Goal: Task Accomplishment & Management: Manage account settings

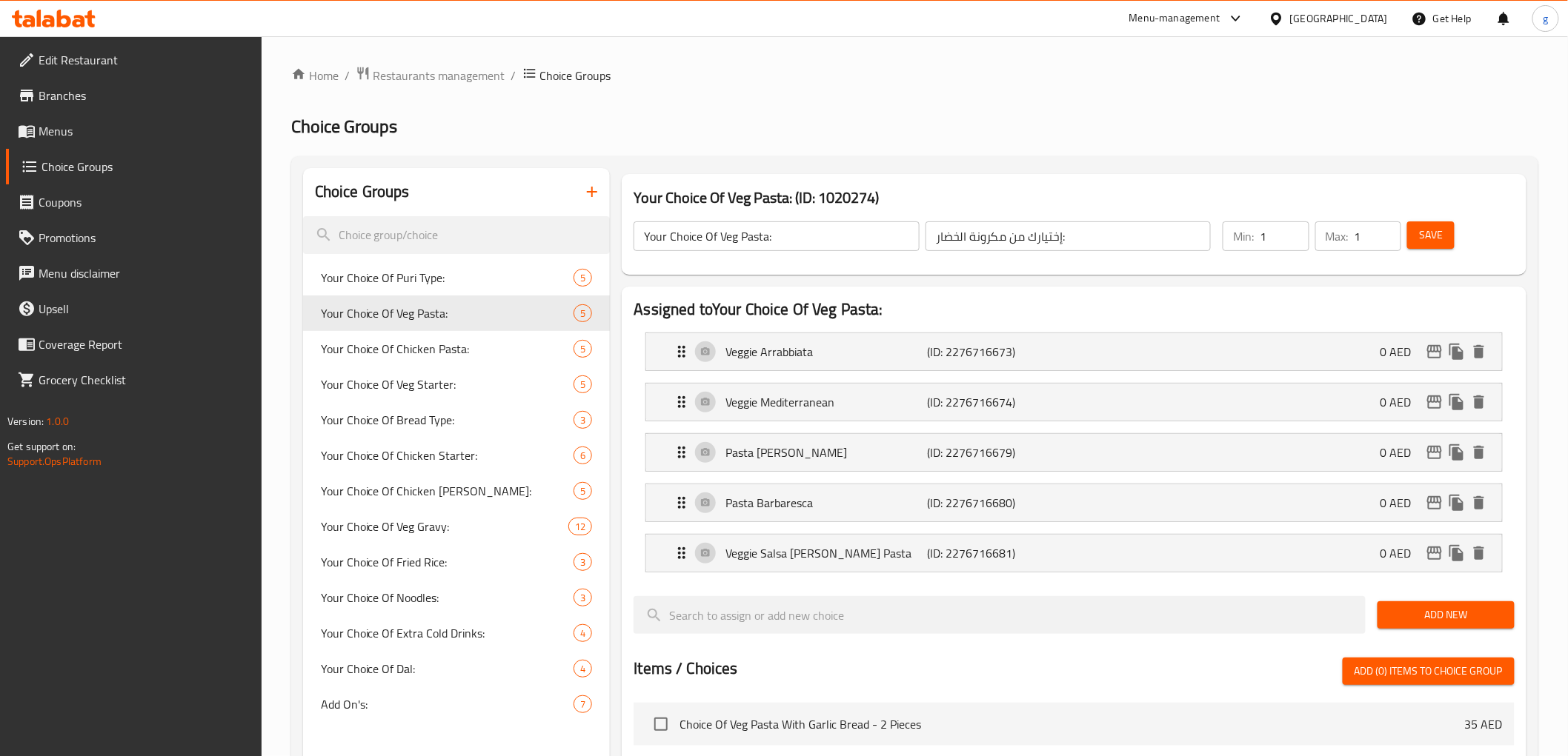
click at [1332, 19] on div "United Arab Emirates" at bounding box center [1338, 18] width 97 height 16
click at [1209, 259] on div "[GEOGRAPHIC_DATA]" at bounding box center [1276, 255] width 222 height 34
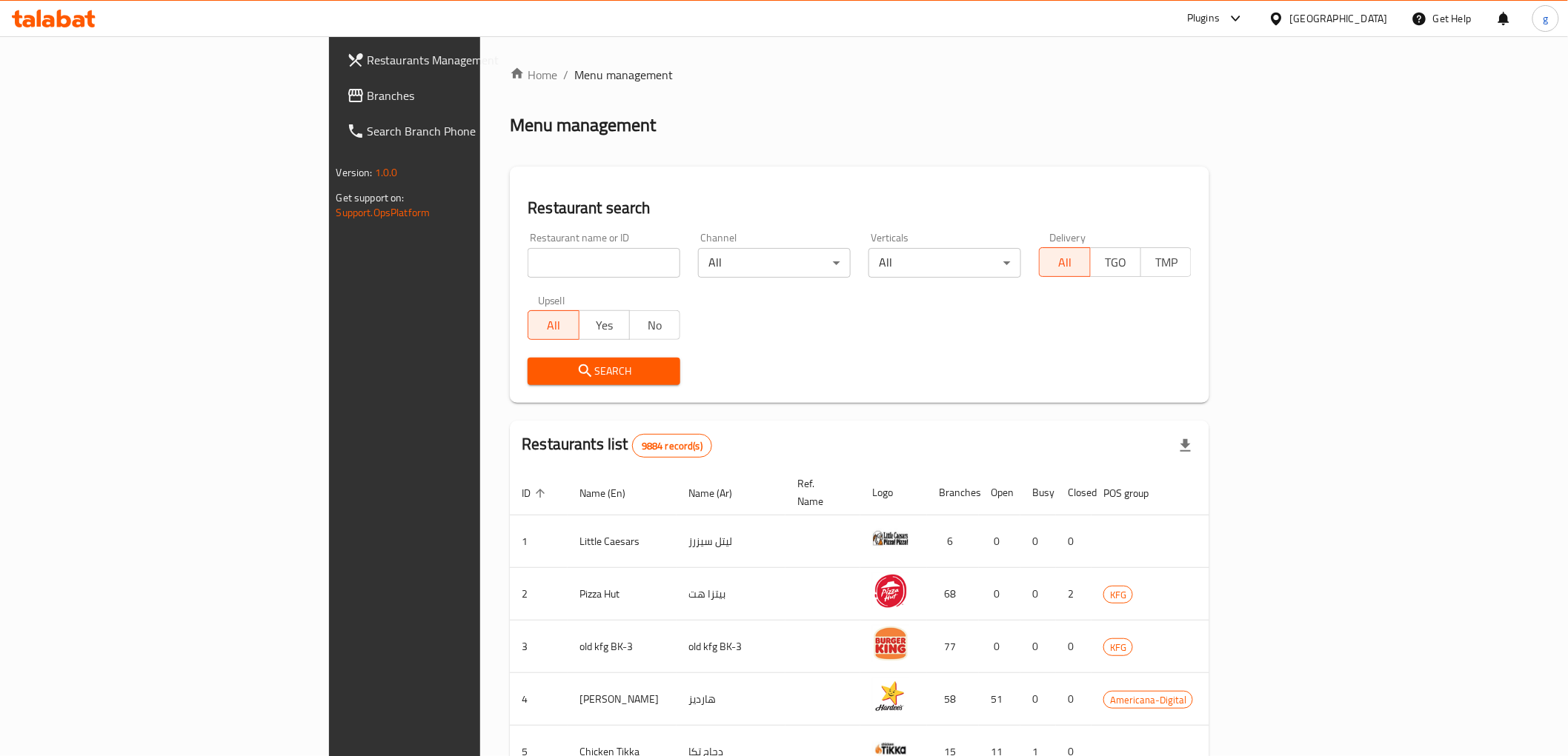
click at [368, 101] on span "Branches" at bounding box center [473, 95] width 211 height 18
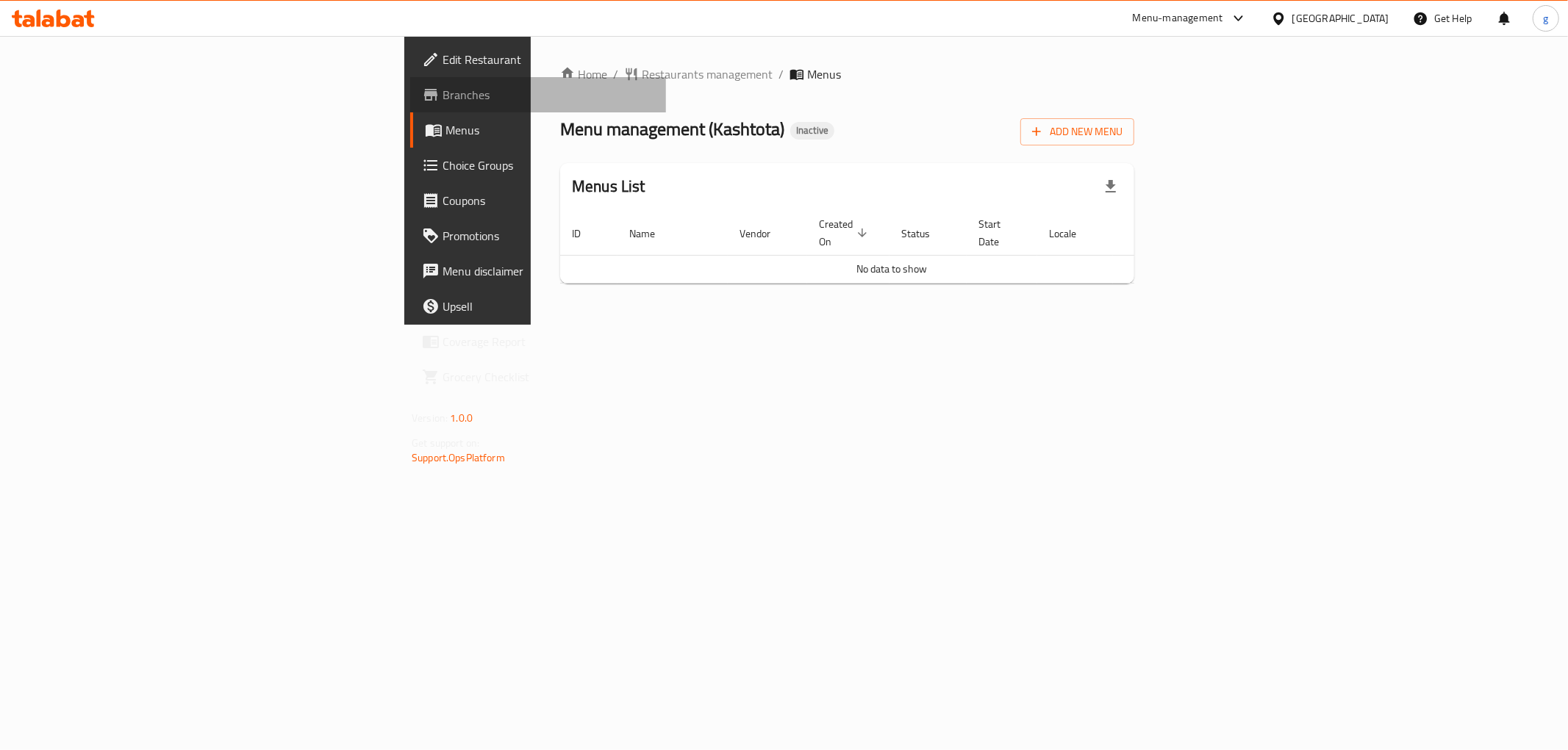
click at [442, 87] on span "Branches" at bounding box center [548, 94] width 212 height 18
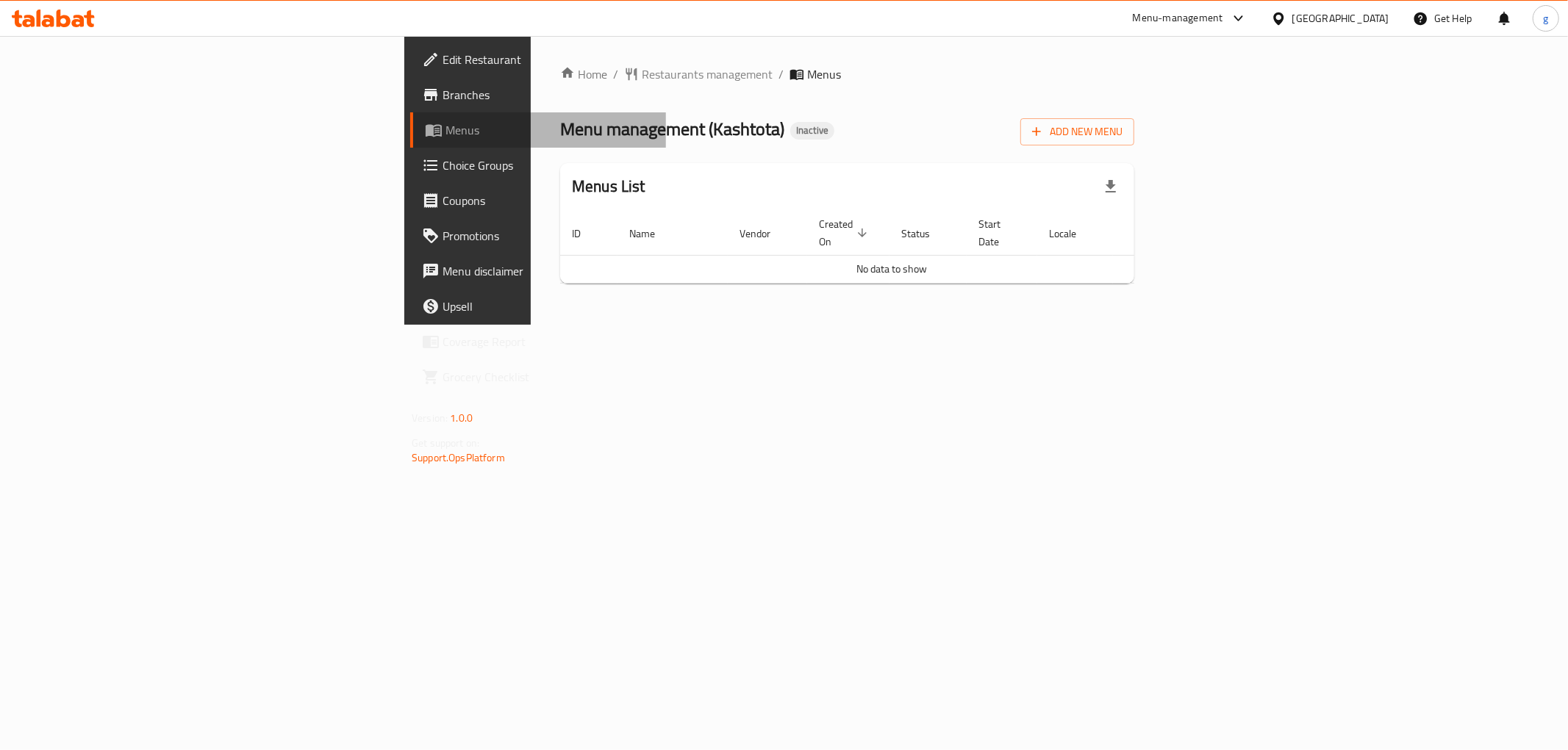
click at [446, 127] on span "Menus" at bounding box center [550, 129] width 209 height 18
click at [442, 92] on span "Branches" at bounding box center [548, 94] width 212 height 18
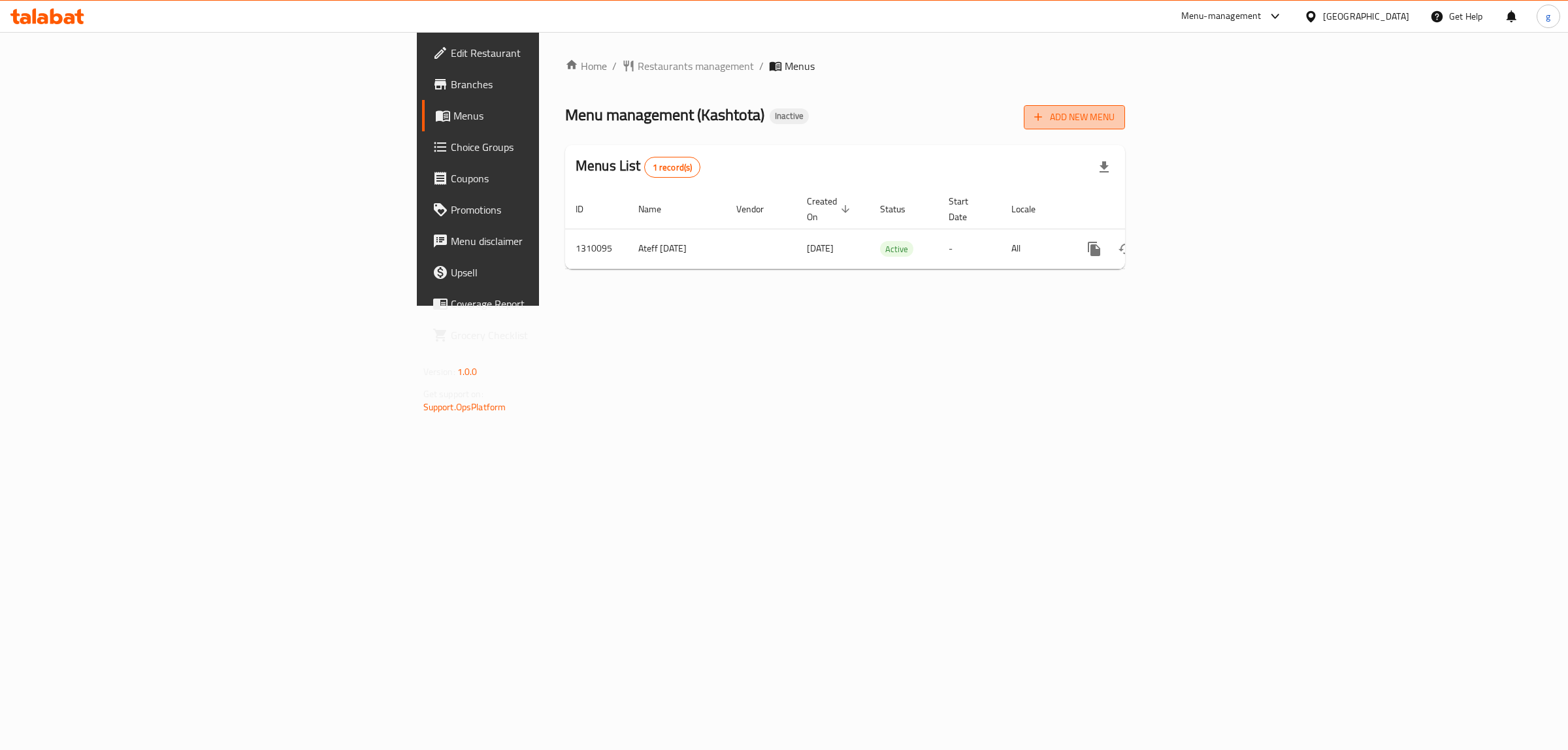
click at [1114, 121] on span "Add New Menu" at bounding box center [1075, 117] width 81 height 16
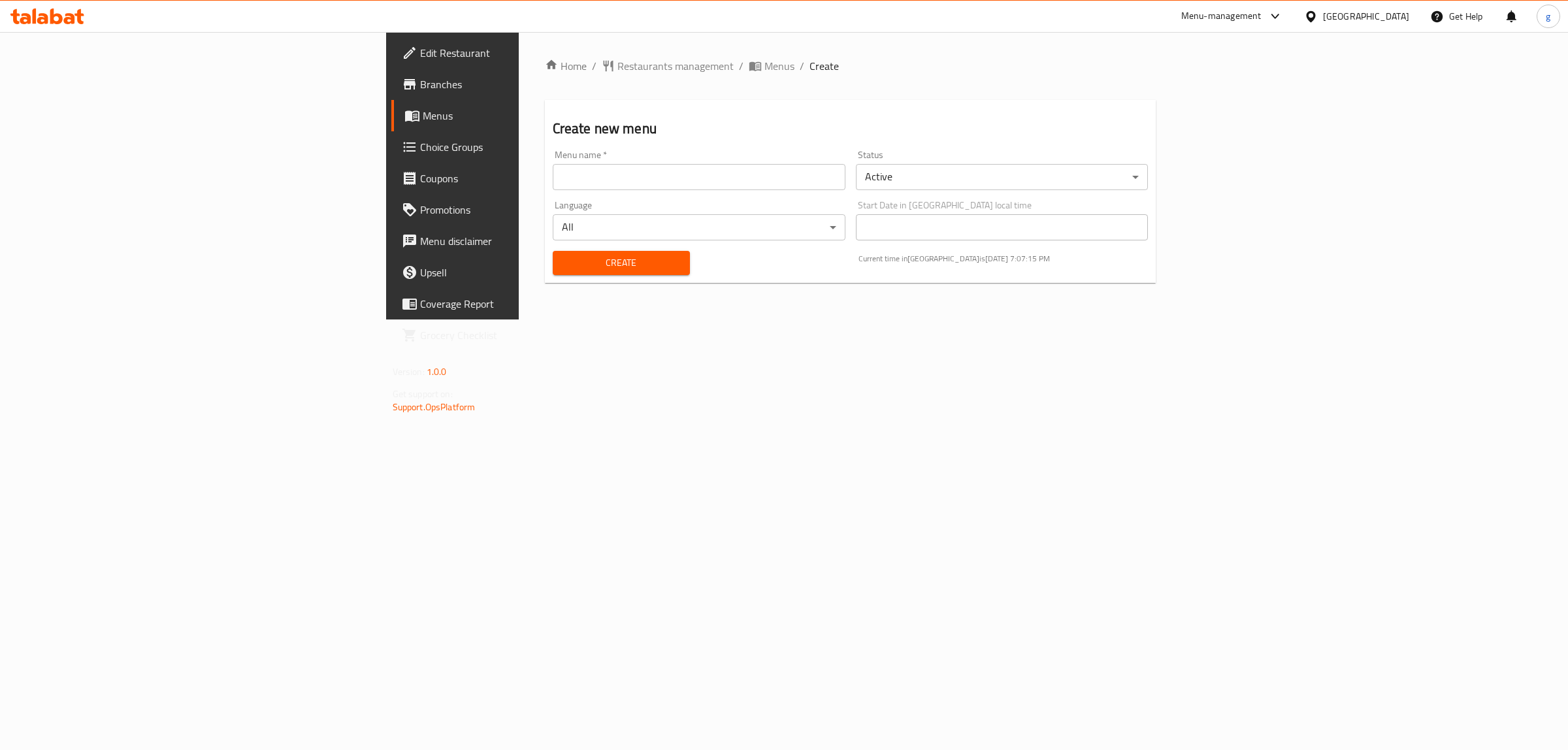
click at [578, 200] on div "Language All ​" at bounding box center [700, 220] width 293 height 40
click at [599, 188] on input "text" at bounding box center [700, 176] width 293 height 26
type input "GASER 5/9"
click at [525, 239] on body "​ Menu-management Kuwait Get Help g Edit Restaurant Branches Menus Choice Group…" at bounding box center [784, 391] width 1568 height 719
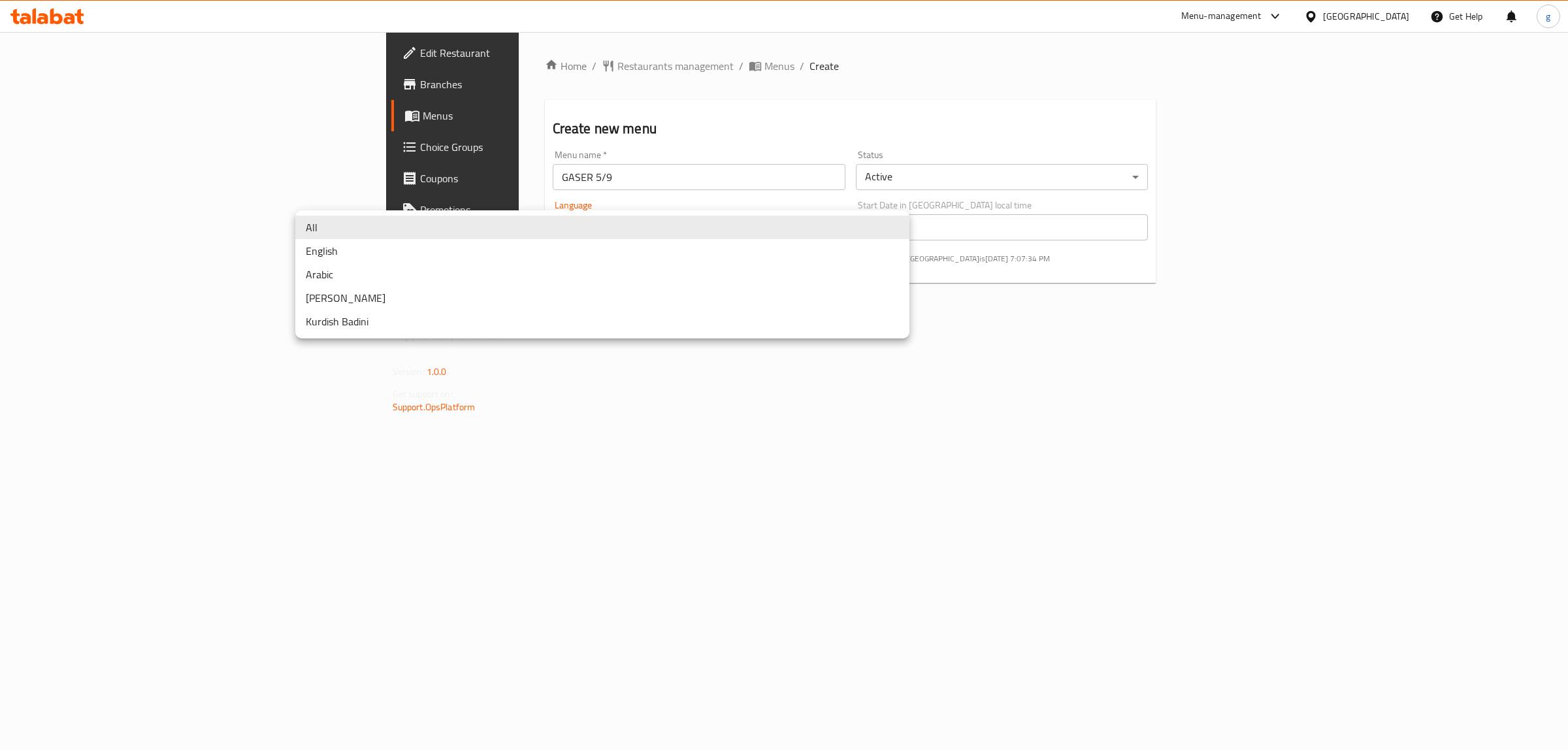
click at [1123, 328] on div at bounding box center [784, 375] width 1568 height 750
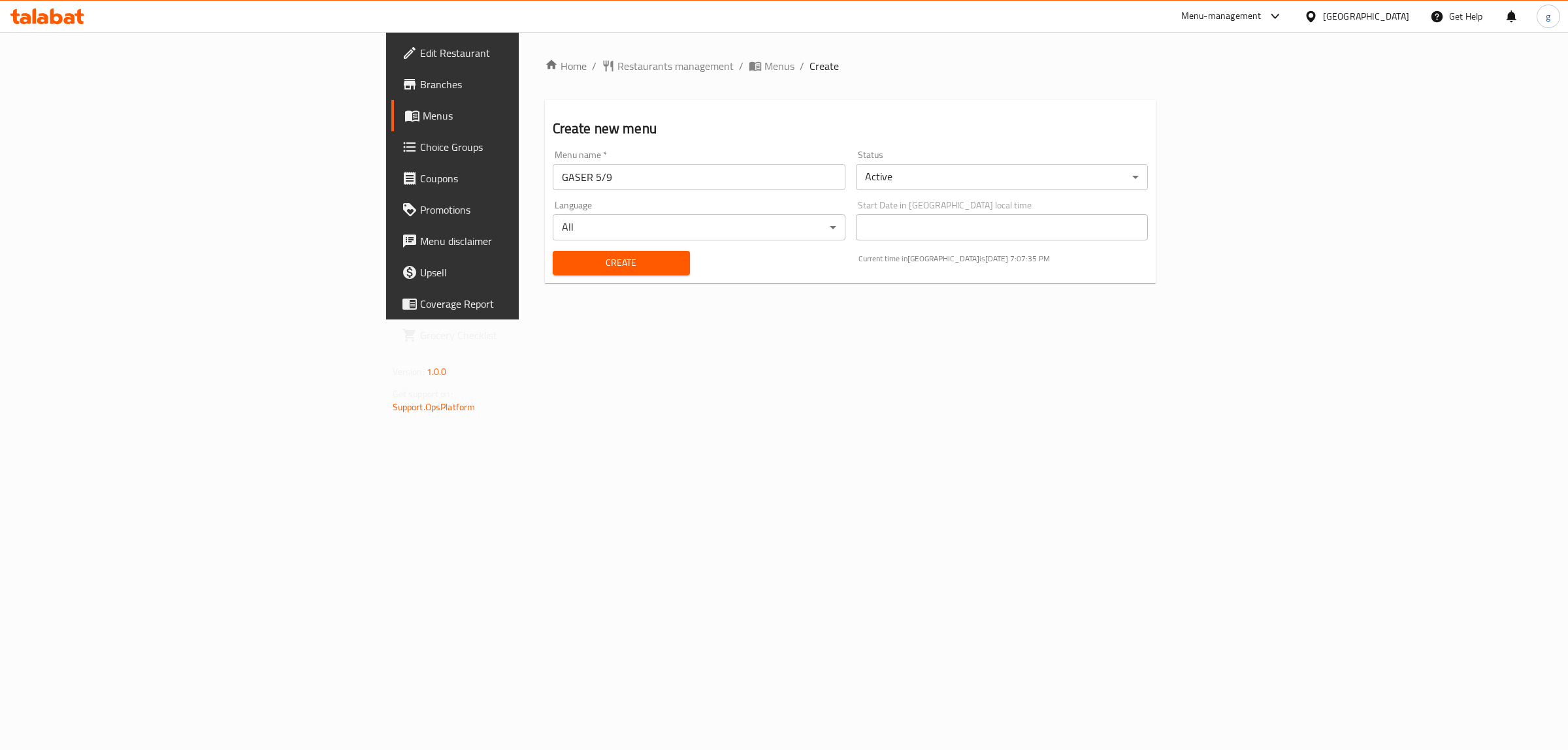
click at [593, 278] on div "Create" at bounding box center [621, 262] width 153 height 40
click at [549, 278] on div "Create" at bounding box center [621, 262] width 153 height 40
click at [563, 260] on span "Create" at bounding box center [621, 263] width 117 height 16
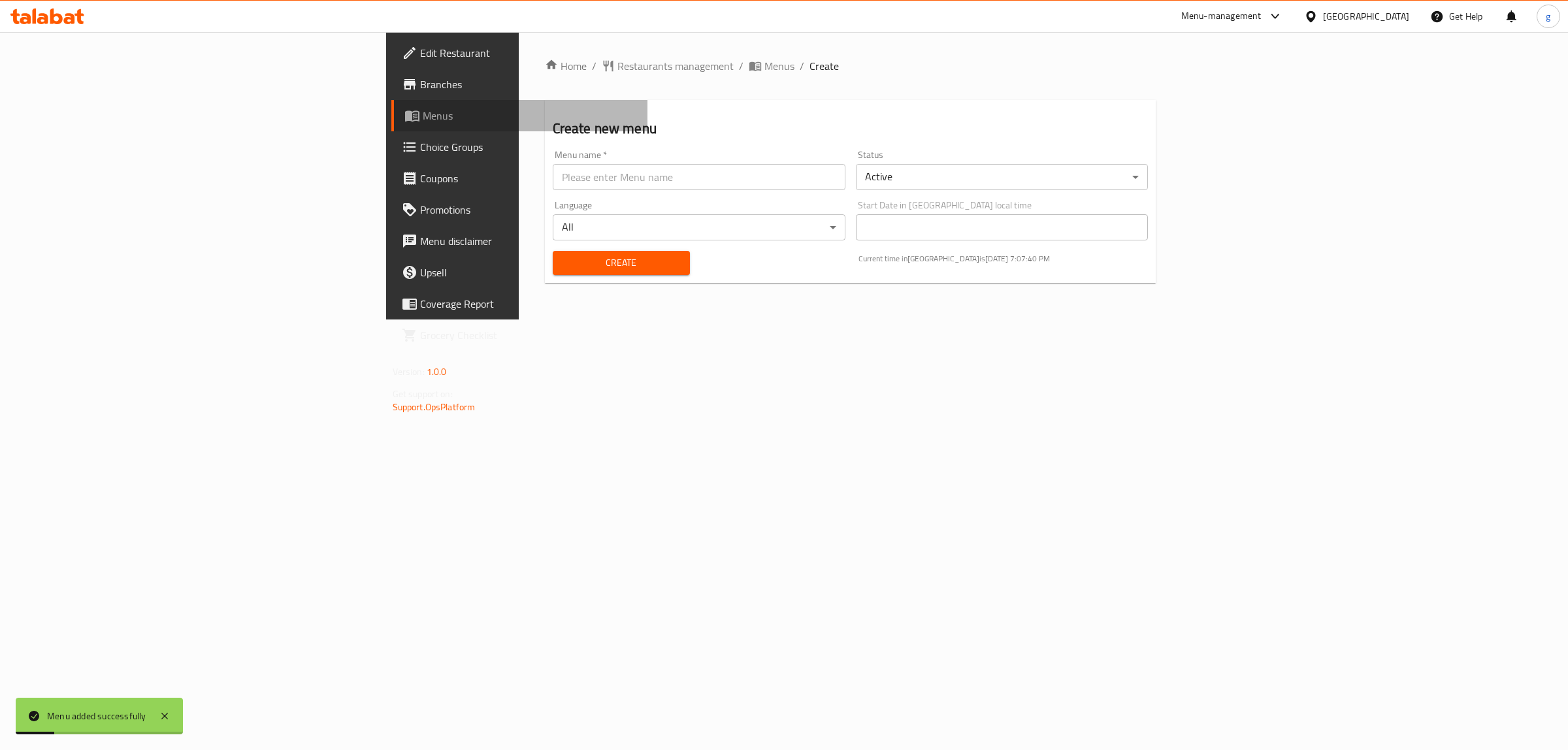
click at [423, 115] on span "Menus" at bounding box center [531, 115] width 215 height 16
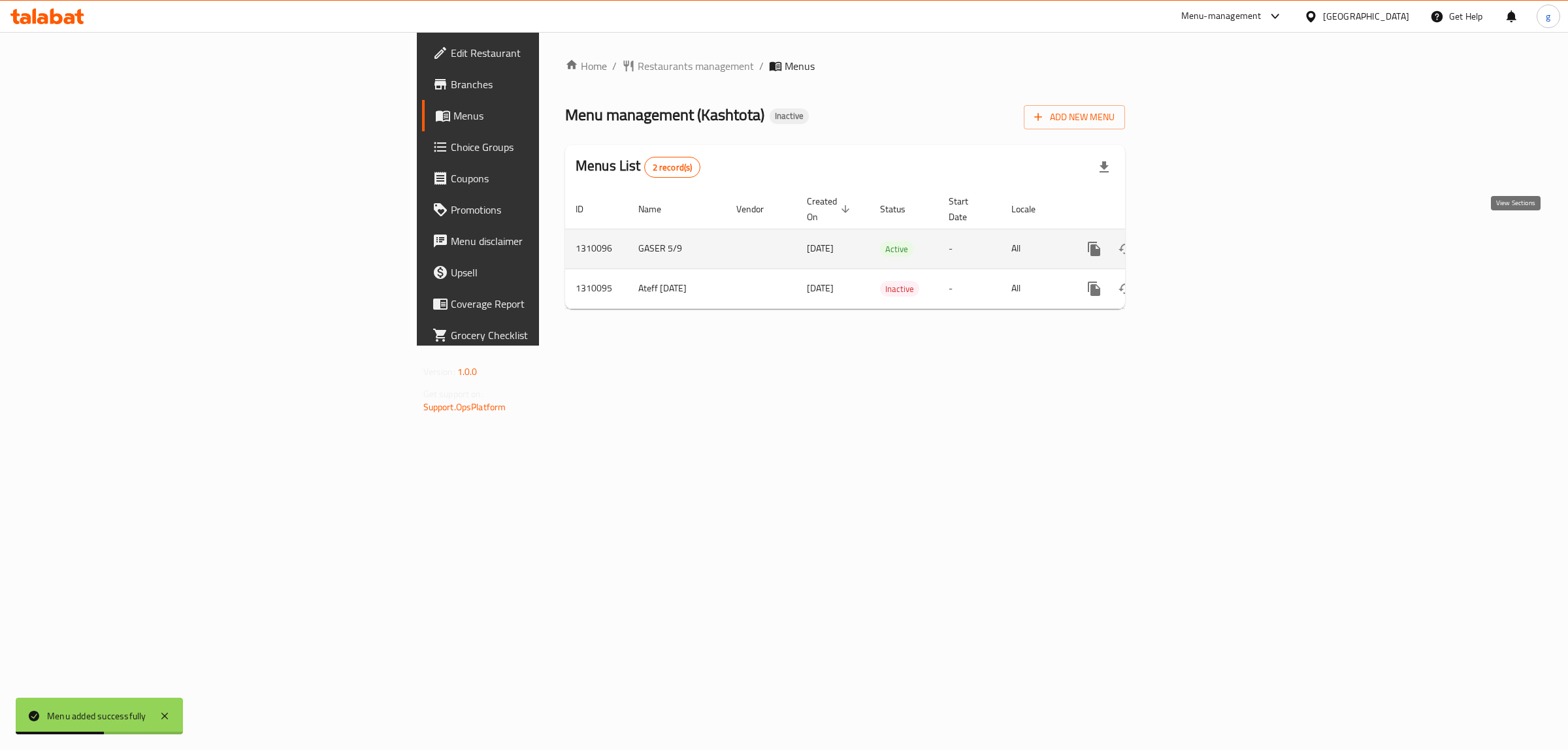
click at [1194, 243] on icon "enhanced table" at bounding box center [1188, 249] width 12 height 12
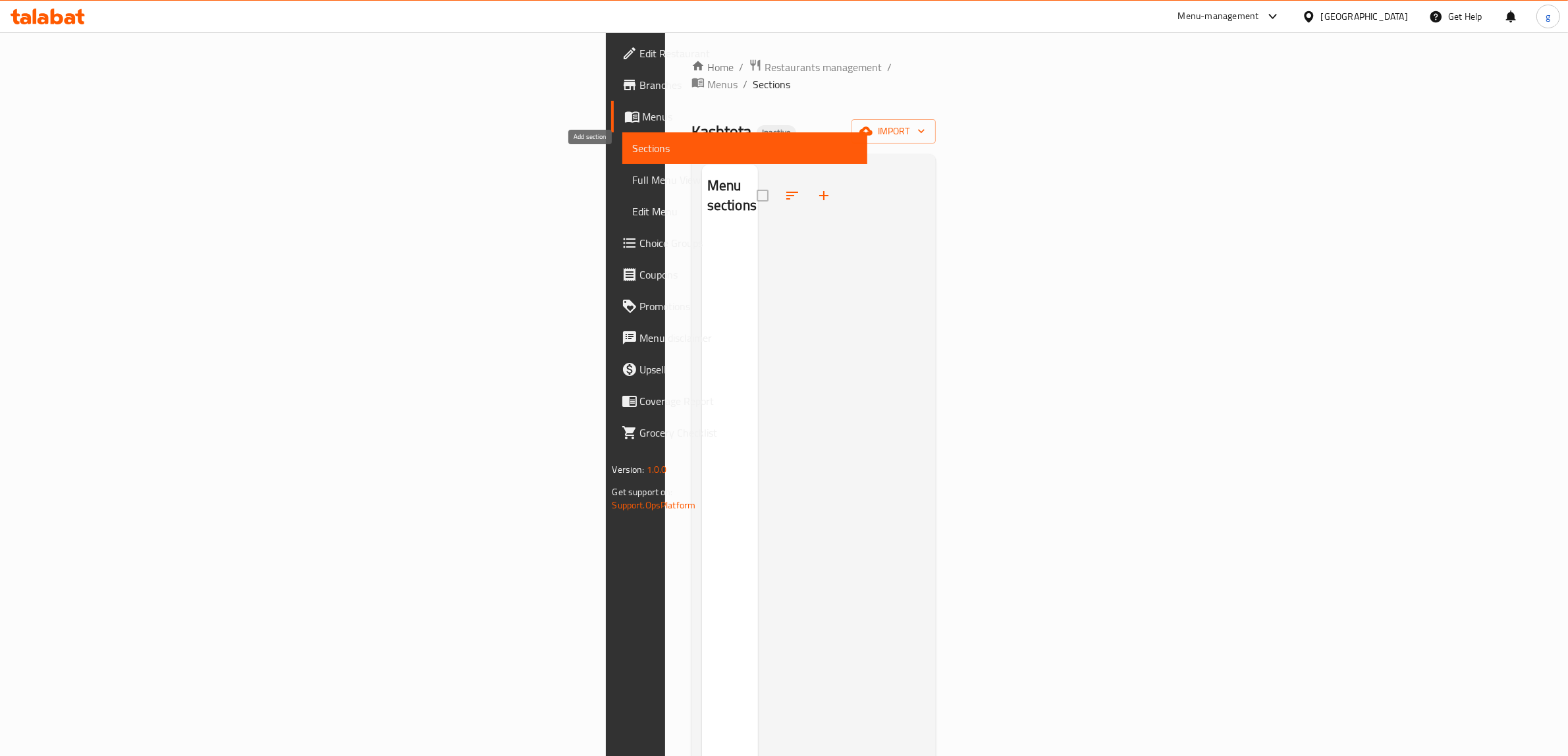
click at [816, 188] on icon "button" at bounding box center [824, 195] width 16 height 16
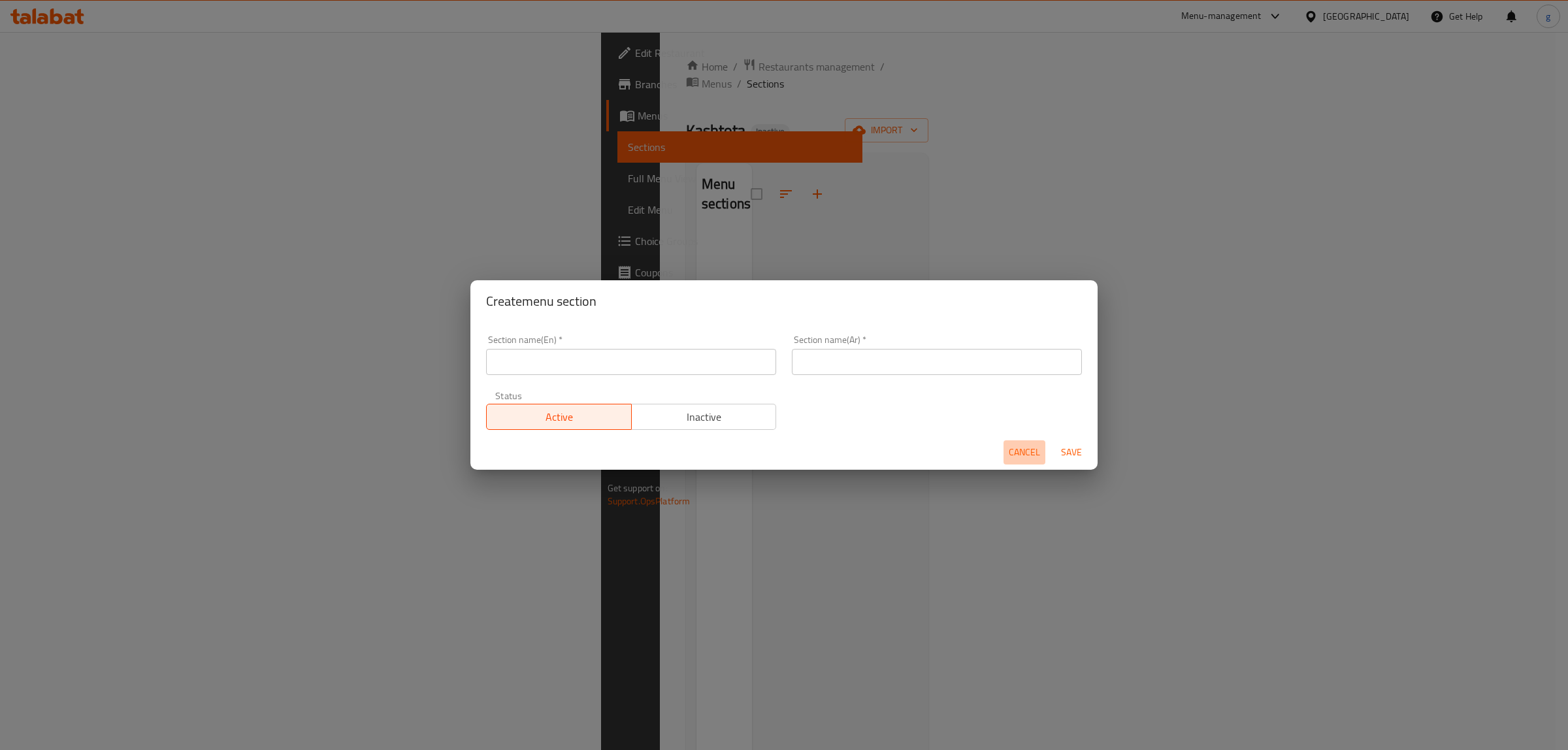
click at [1010, 449] on span "Cancel" at bounding box center [1025, 452] width 31 height 16
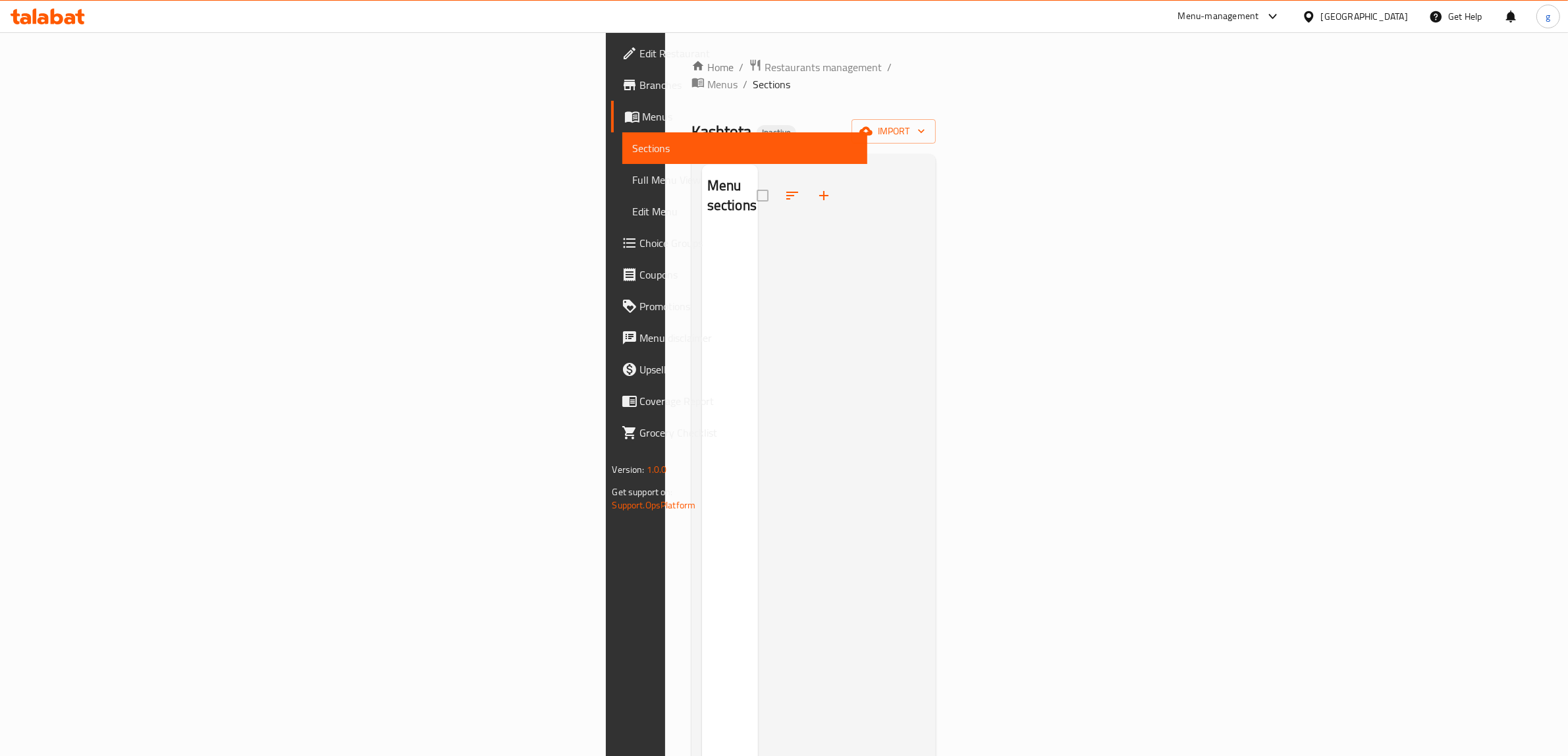
click at [758, 232] on div at bounding box center [842, 543] width 168 height 756
click at [925, 123] on span "import" at bounding box center [894, 131] width 63 height 17
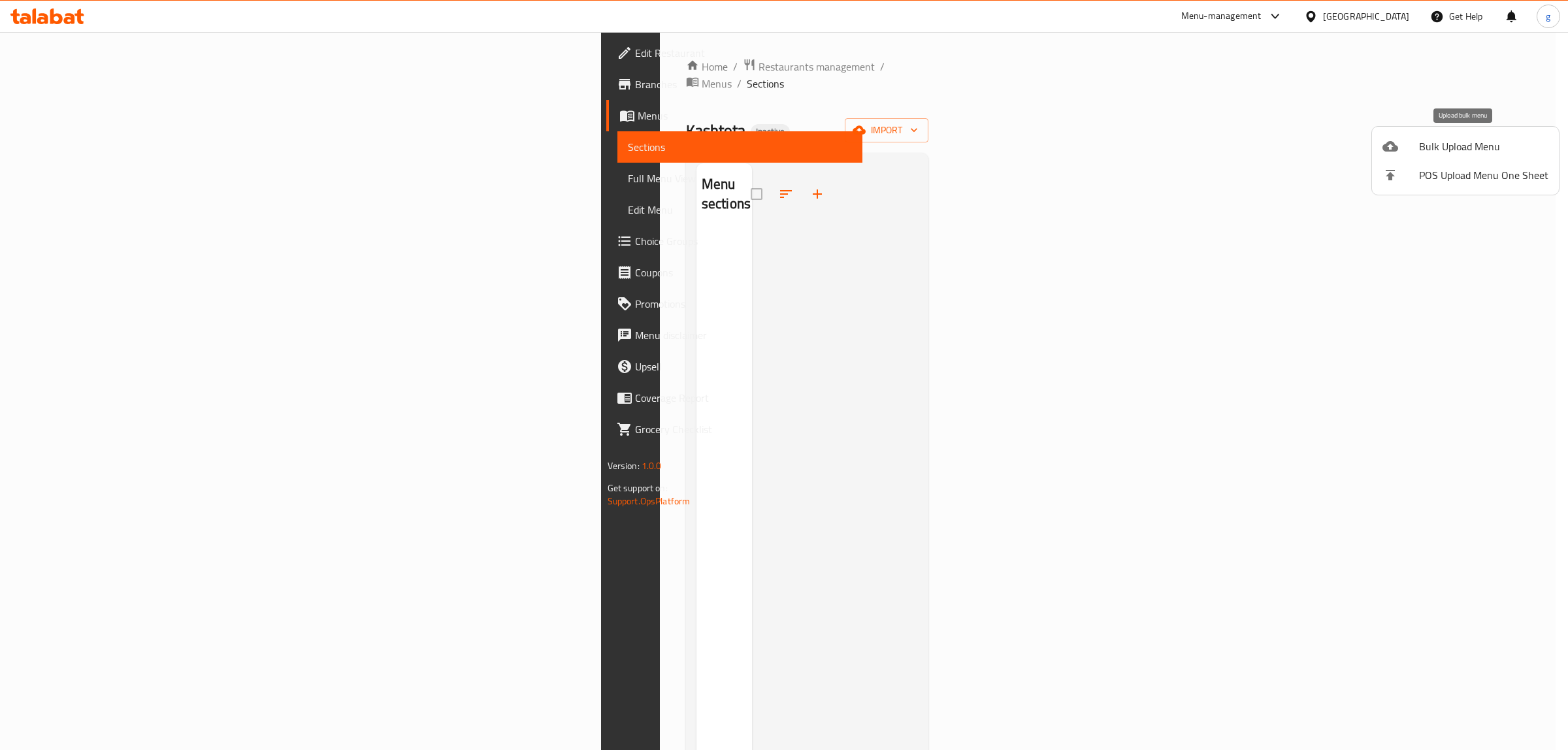
click at [1430, 144] on span "Bulk Upload Menu" at bounding box center [1484, 146] width 129 height 16
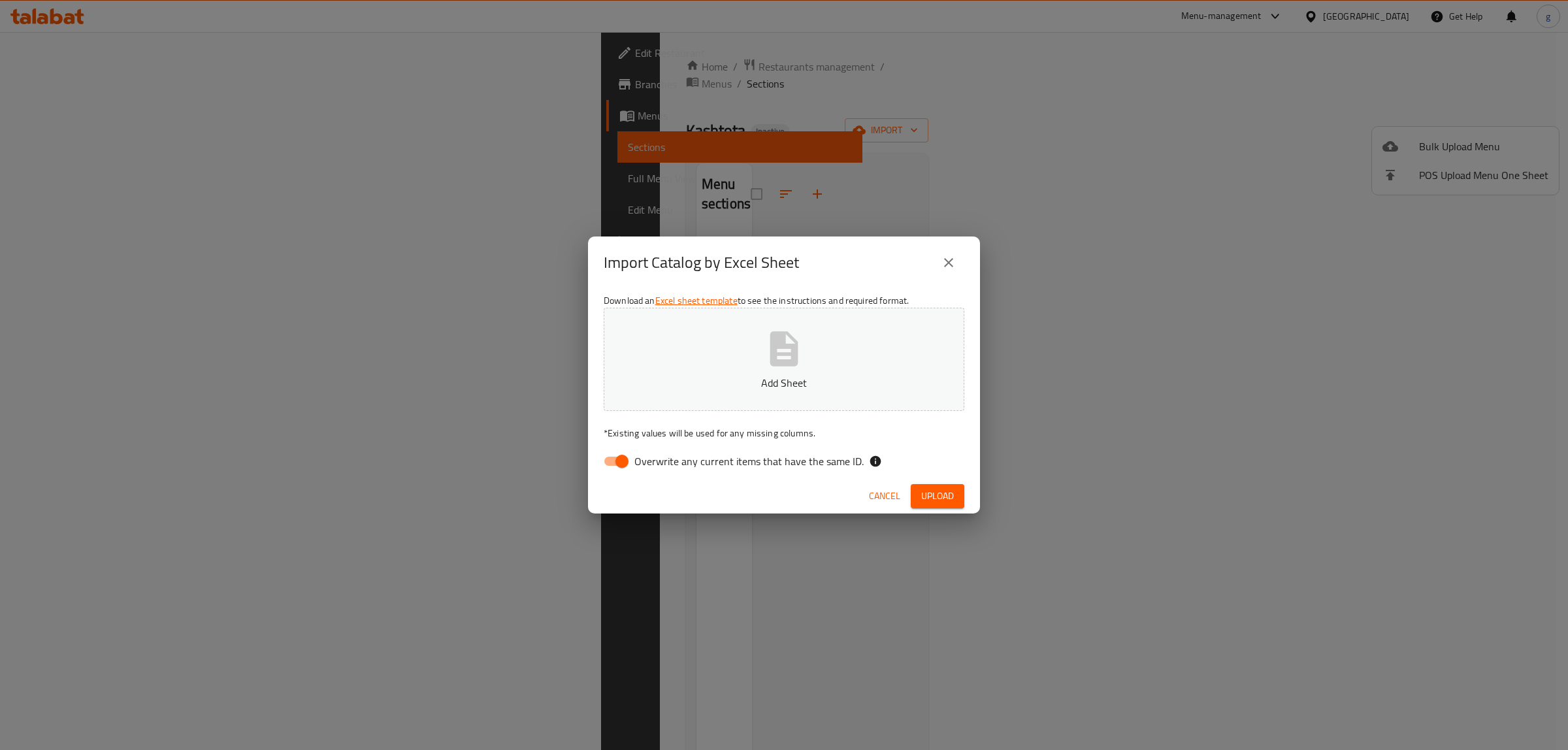
click at [615, 466] on input "Overwrite any current items that have the same ID." at bounding box center [622, 461] width 75 height 25
checkbox input "false"
click at [749, 325] on button "Add Sheet" at bounding box center [784, 360] width 361 height 103
click at [937, 499] on span "Upload" at bounding box center [938, 497] width 33 height 16
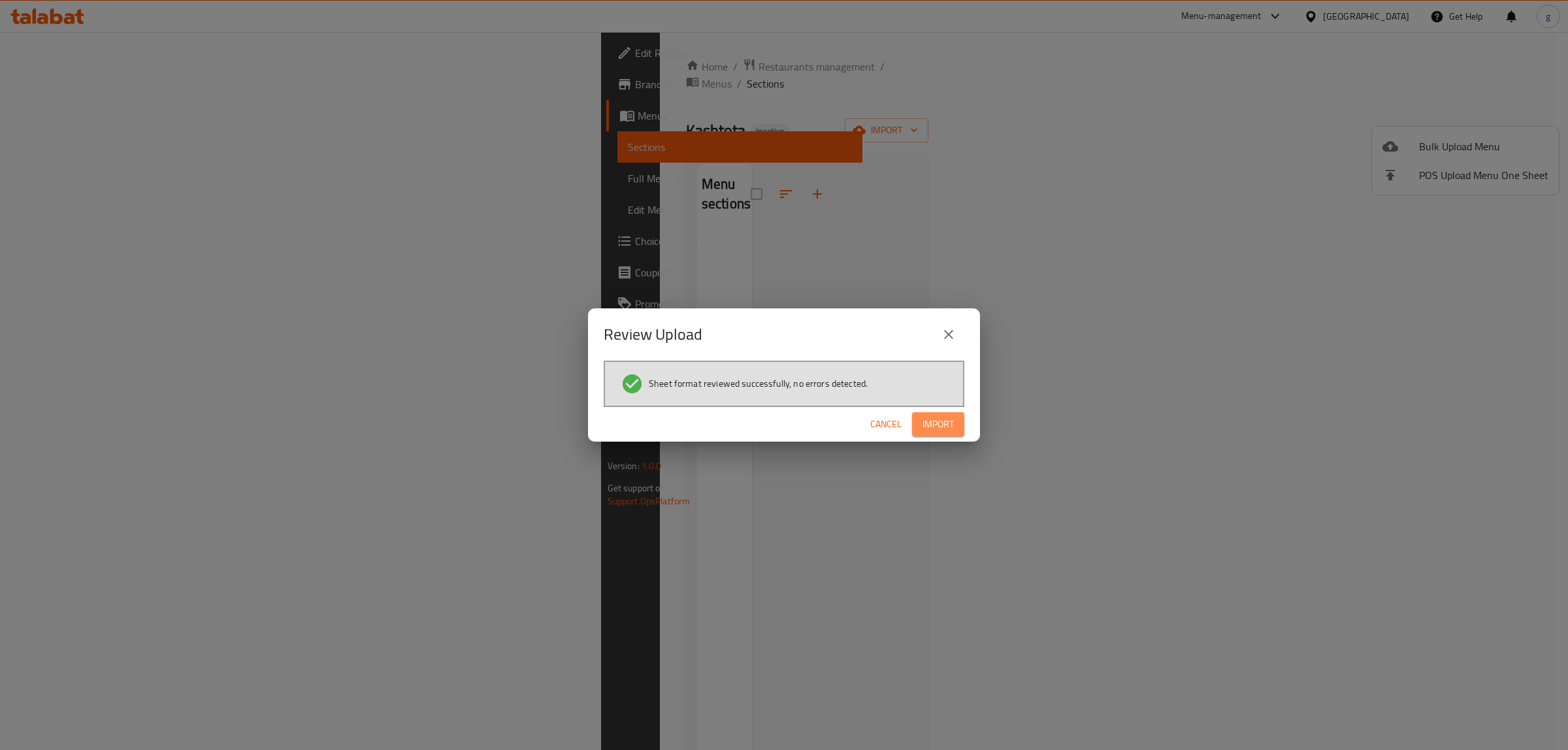
click at [930, 428] on span "Import" at bounding box center [938, 425] width 31 height 16
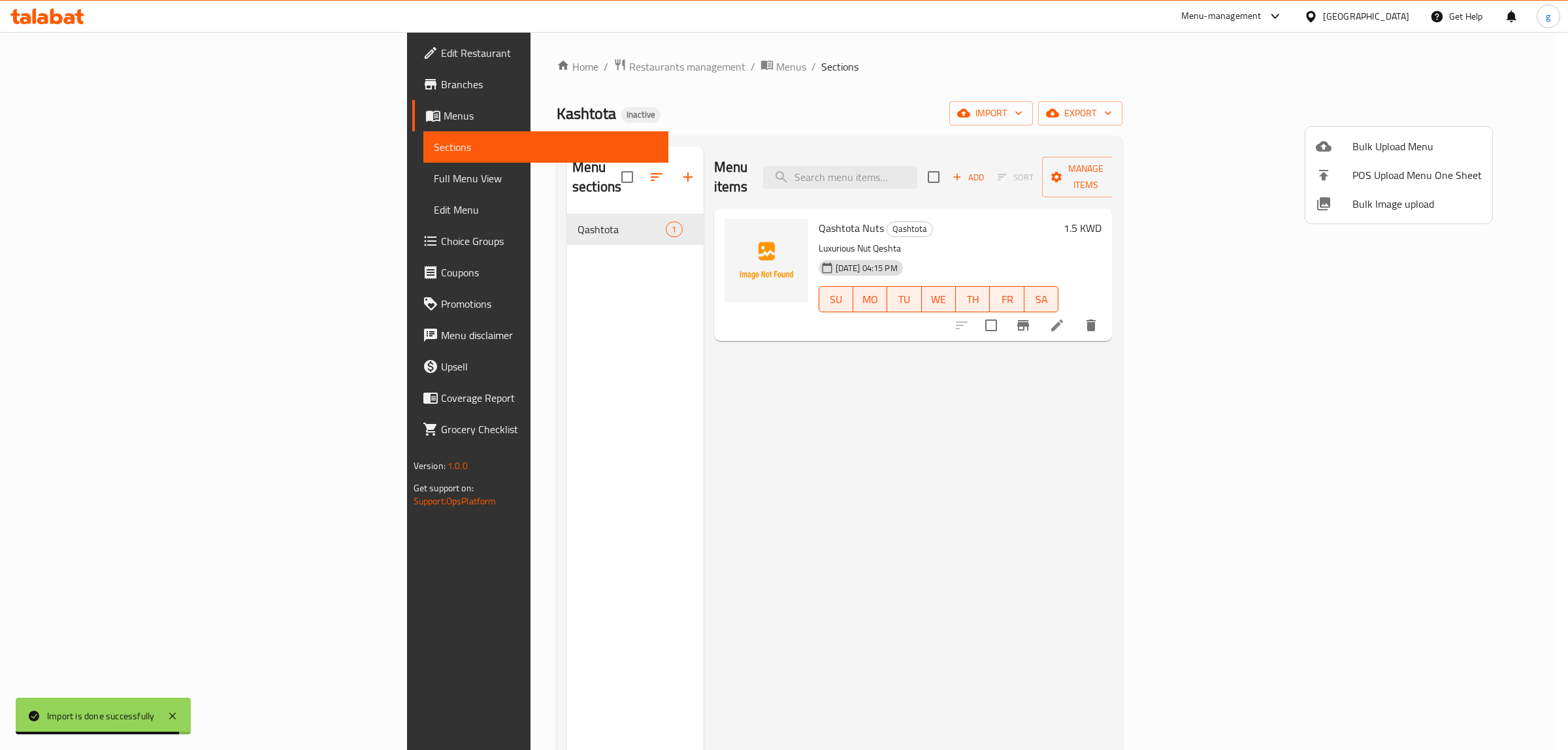
click at [1461, 315] on div at bounding box center [784, 375] width 1568 height 750
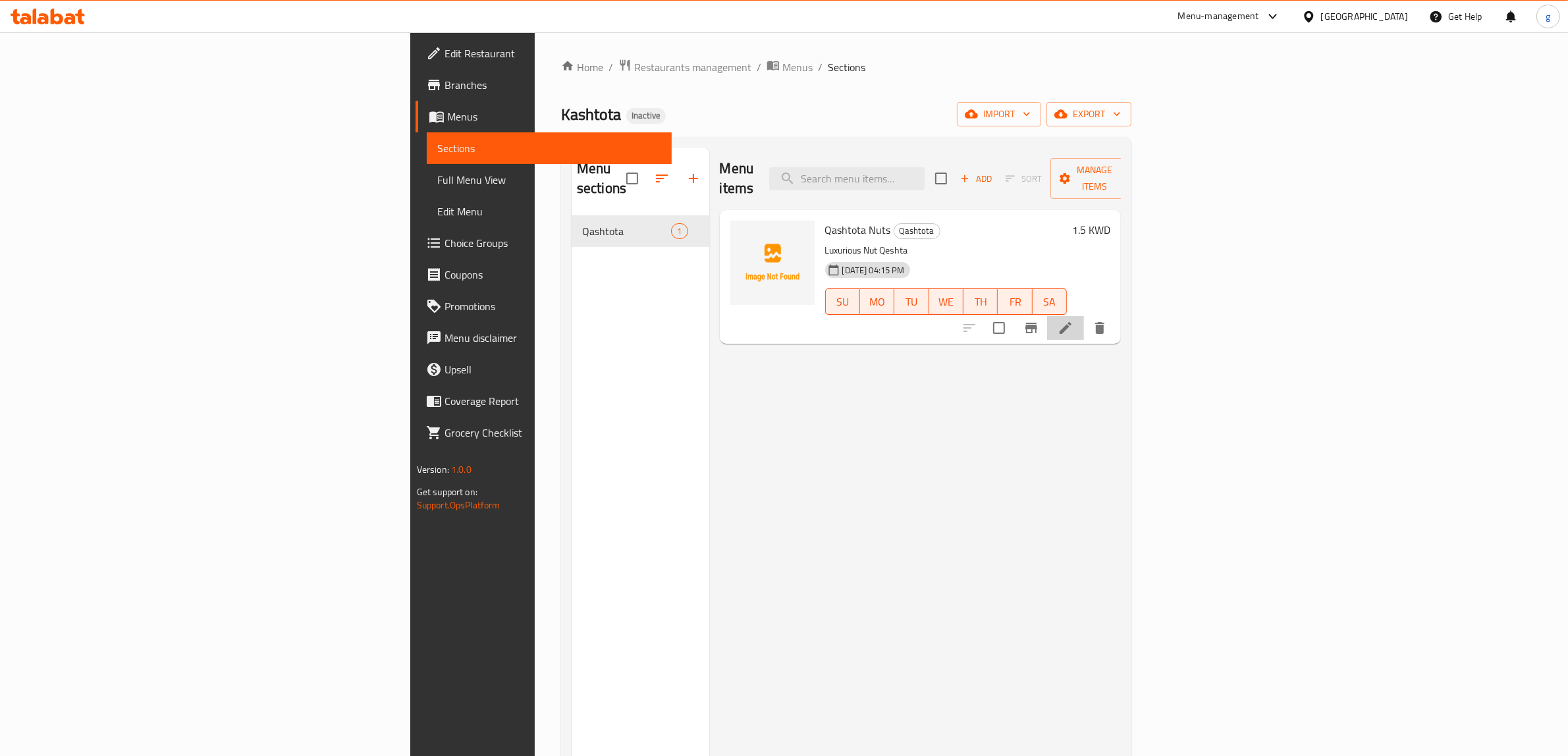
click at [1084, 317] on li at bounding box center [1065, 328] width 37 height 23
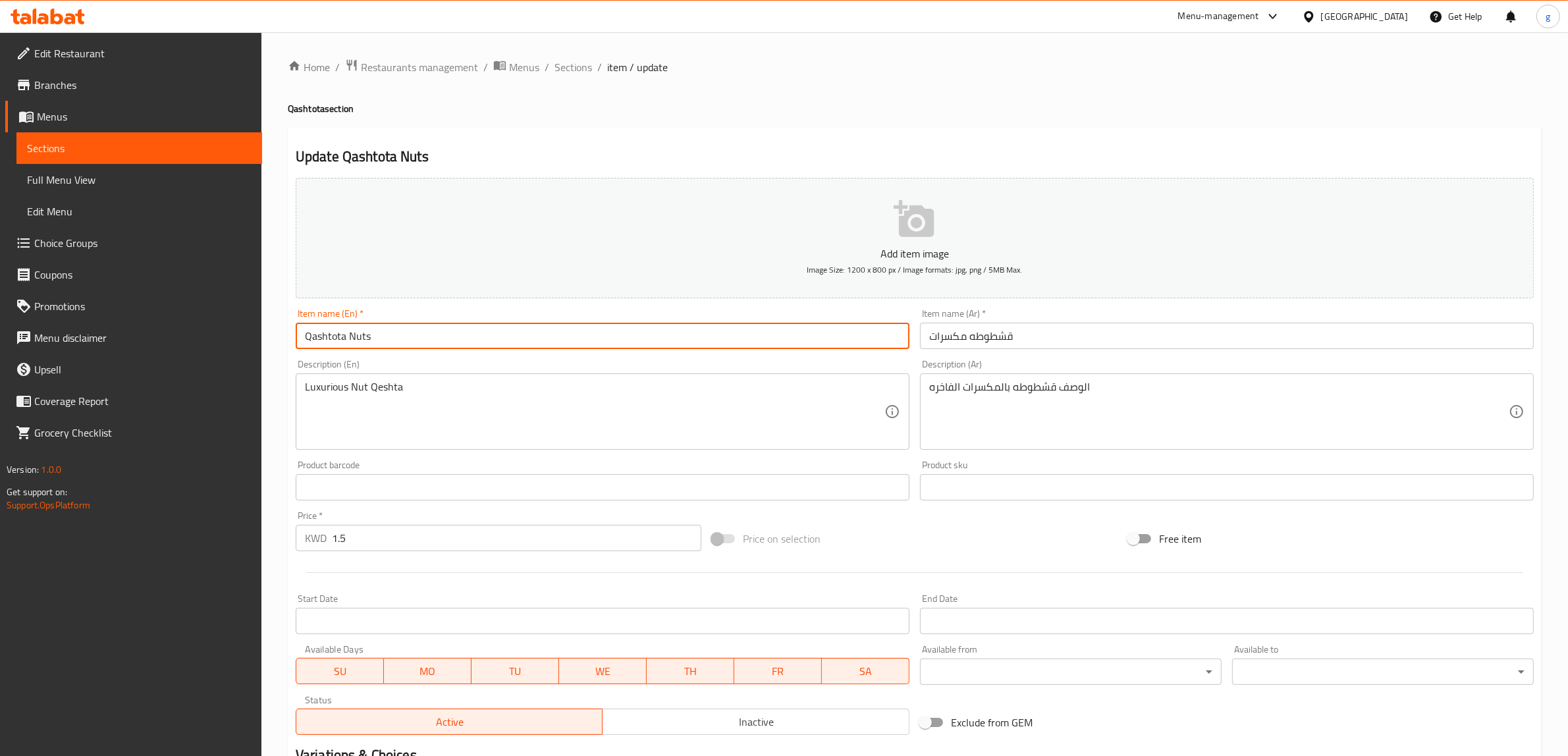
click at [418, 343] on input "Qashtota Nuts" at bounding box center [602, 335] width 614 height 26
drag, startPoint x: 379, startPoint y: 339, endPoint x: 348, endPoint y: 350, distance: 32.9
click at [348, 350] on div "Item name (En)   * Qashtota Nuts Item name (En) *" at bounding box center [602, 329] width 625 height 51
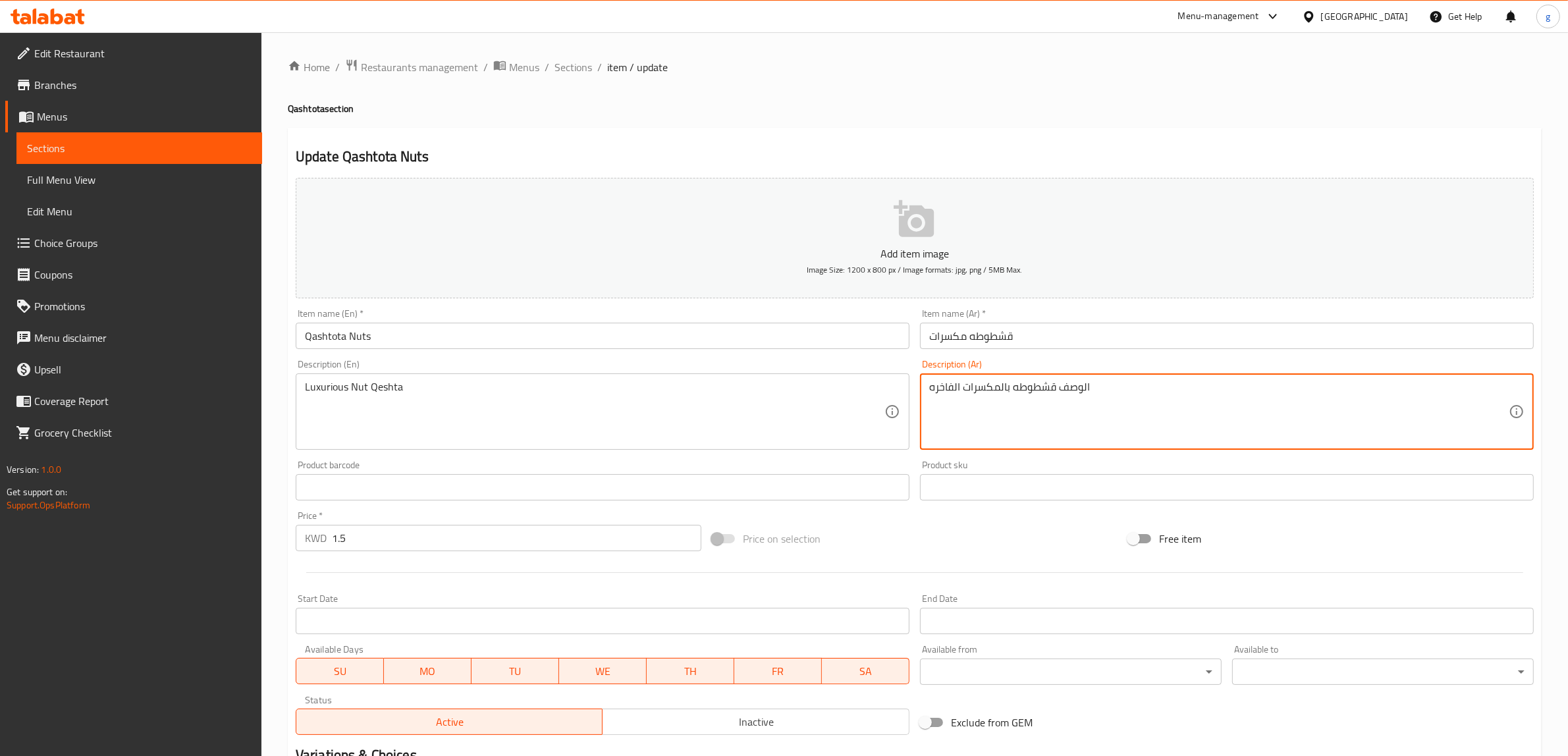
drag, startPoint x: 1057, startPoint y: 389, endPoint x: 1107, endPoint y: 395, distance: 50.4
click at [907, 381] on div "Luxurious Nut Qeshta Description (En)" at bounding box center [602, 412] width 614 height 76
click at [931, 387] on textarea "قشطوطه بالمكسرات الفاخره" at bounding box center [1218, 412] width 579 height 63
drag, startPoint x: 930, startPoint y: 387, endPoint x: 923, endPoint y: 393, distance: 9.2
click at [923, 393] on div "قشطوطه بالمكسرات الفاخره Description (Ar)" at bounding box center [1227, 412] width 614 height 76
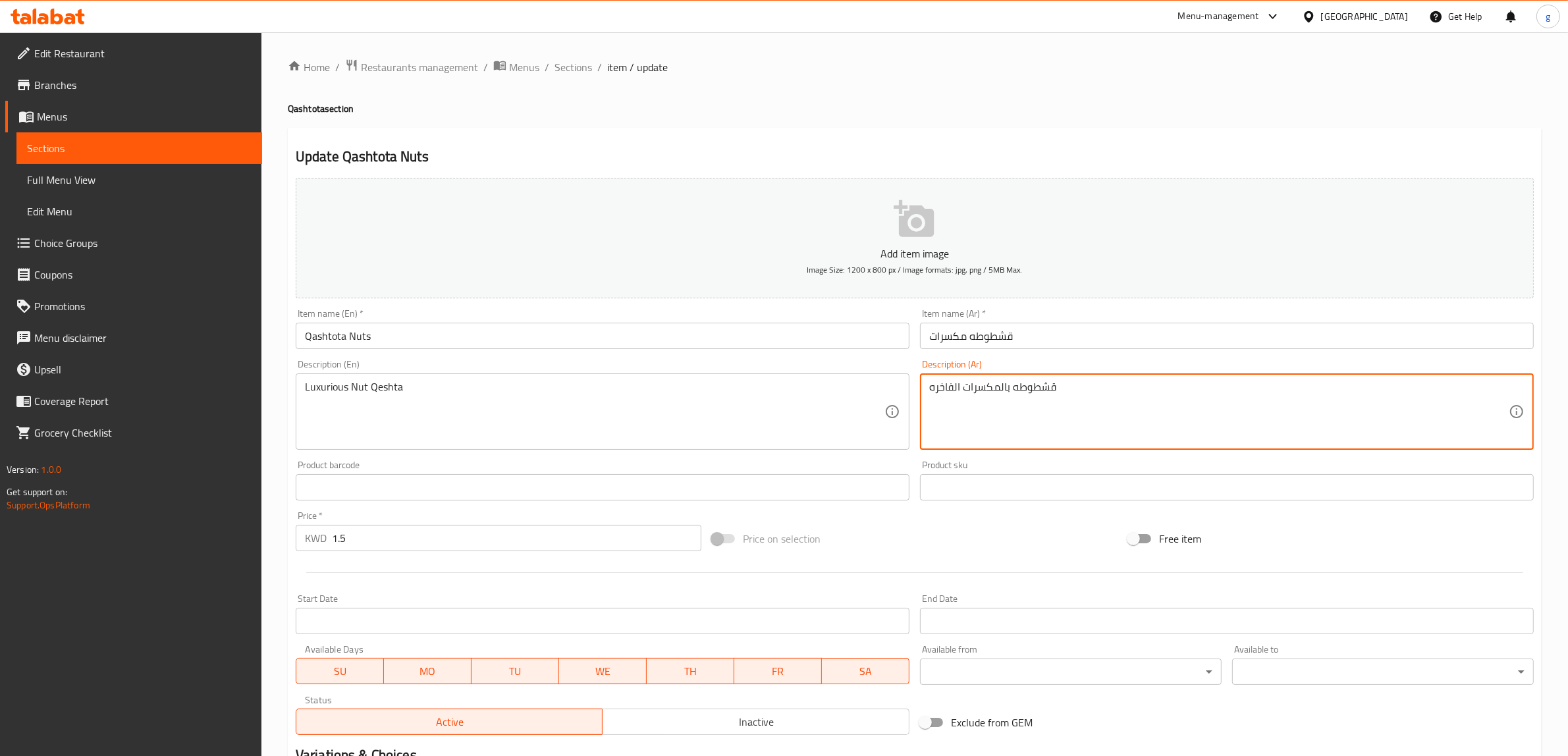
type textarea "قشطوطه بالمكسرات الفاخره"
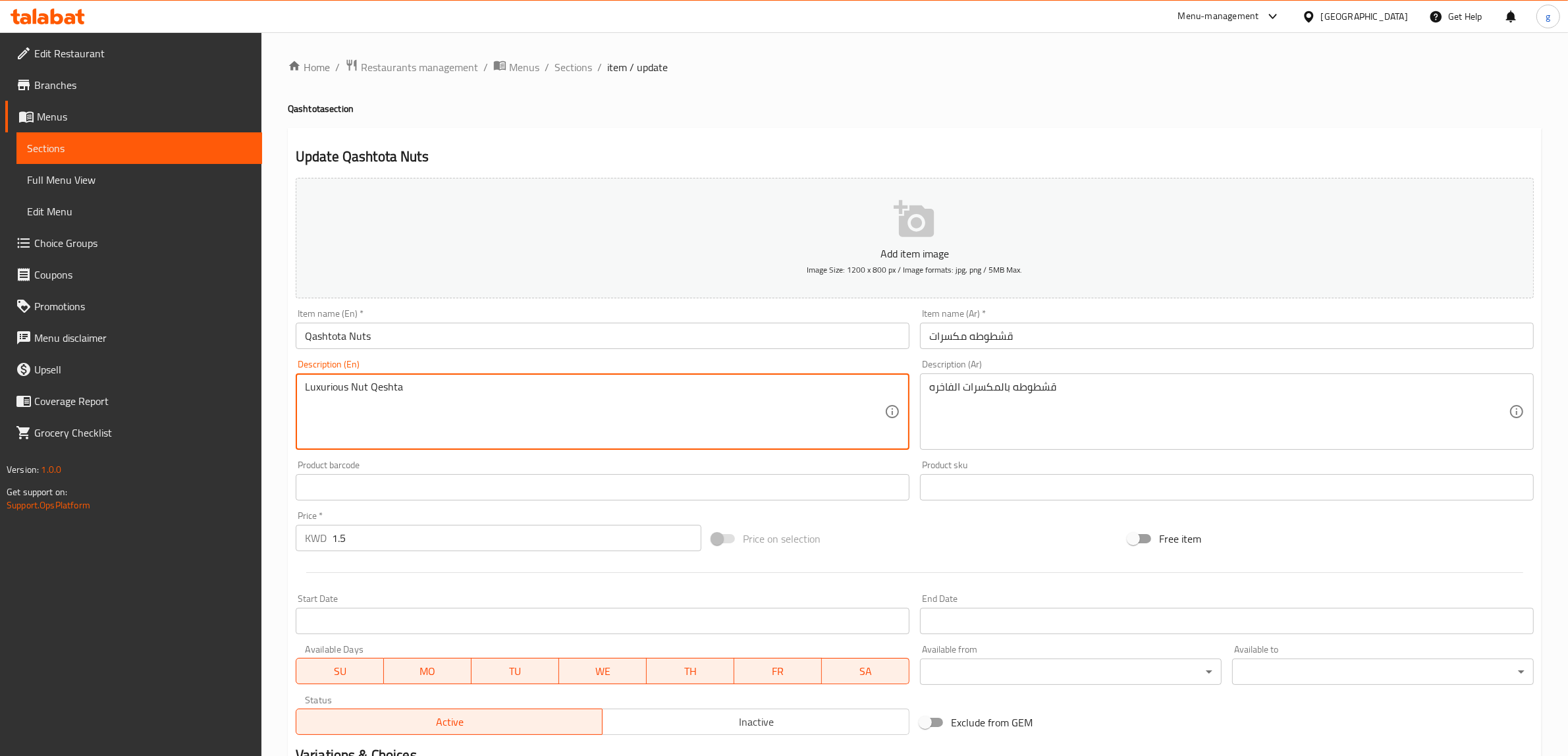
drag, startPoint x: 305, startPoint y: 390, endPoint x: 344, endPoint y: 402, distance: 40.8
click at [344, 402] on textarea "Luxurious Nut Qeshta" at bounding box center [594, 412] width 579 height 63
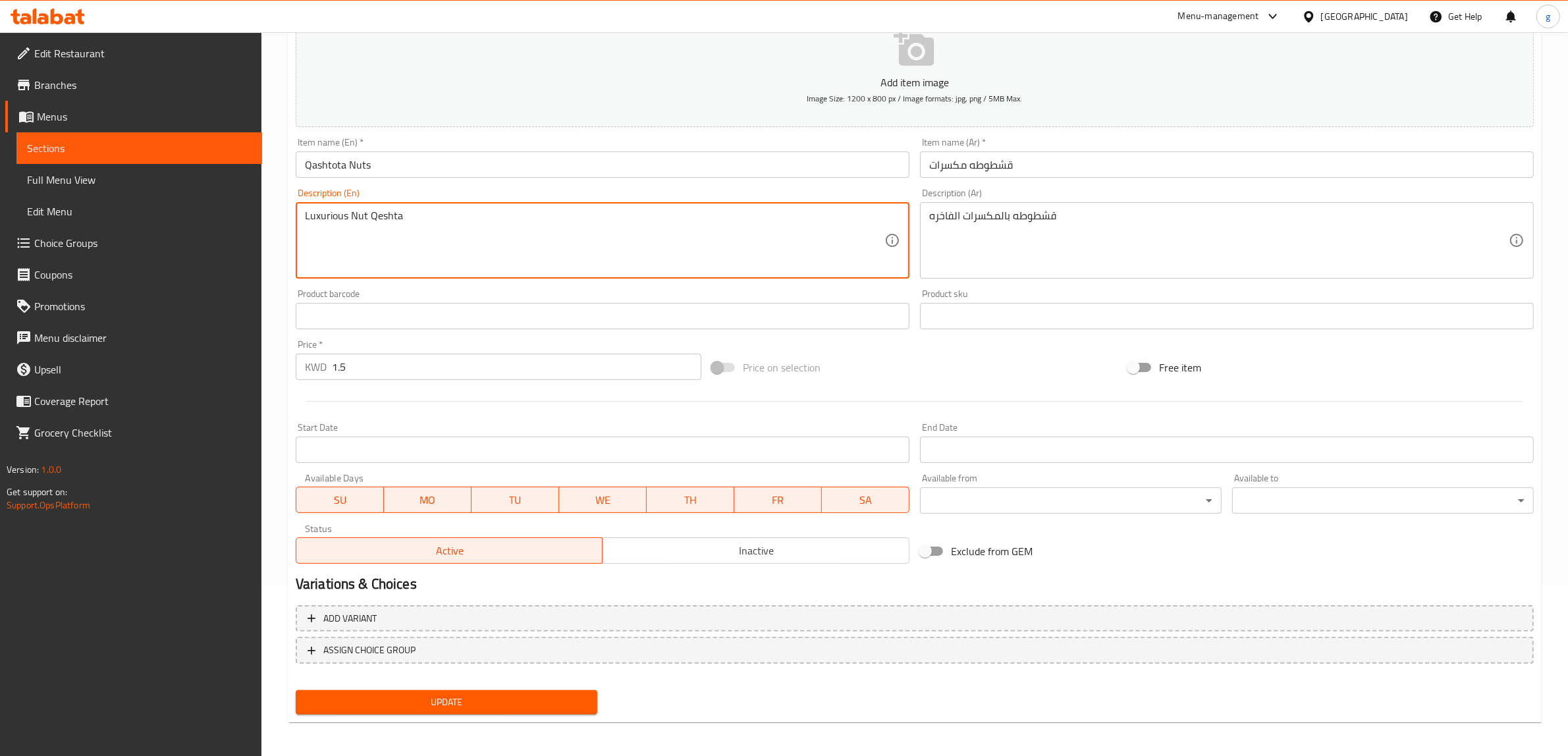
scroll to position [172, 0]
click at [435, 693] on span "Update" at bounding box center [446, 702] width 280 height 17
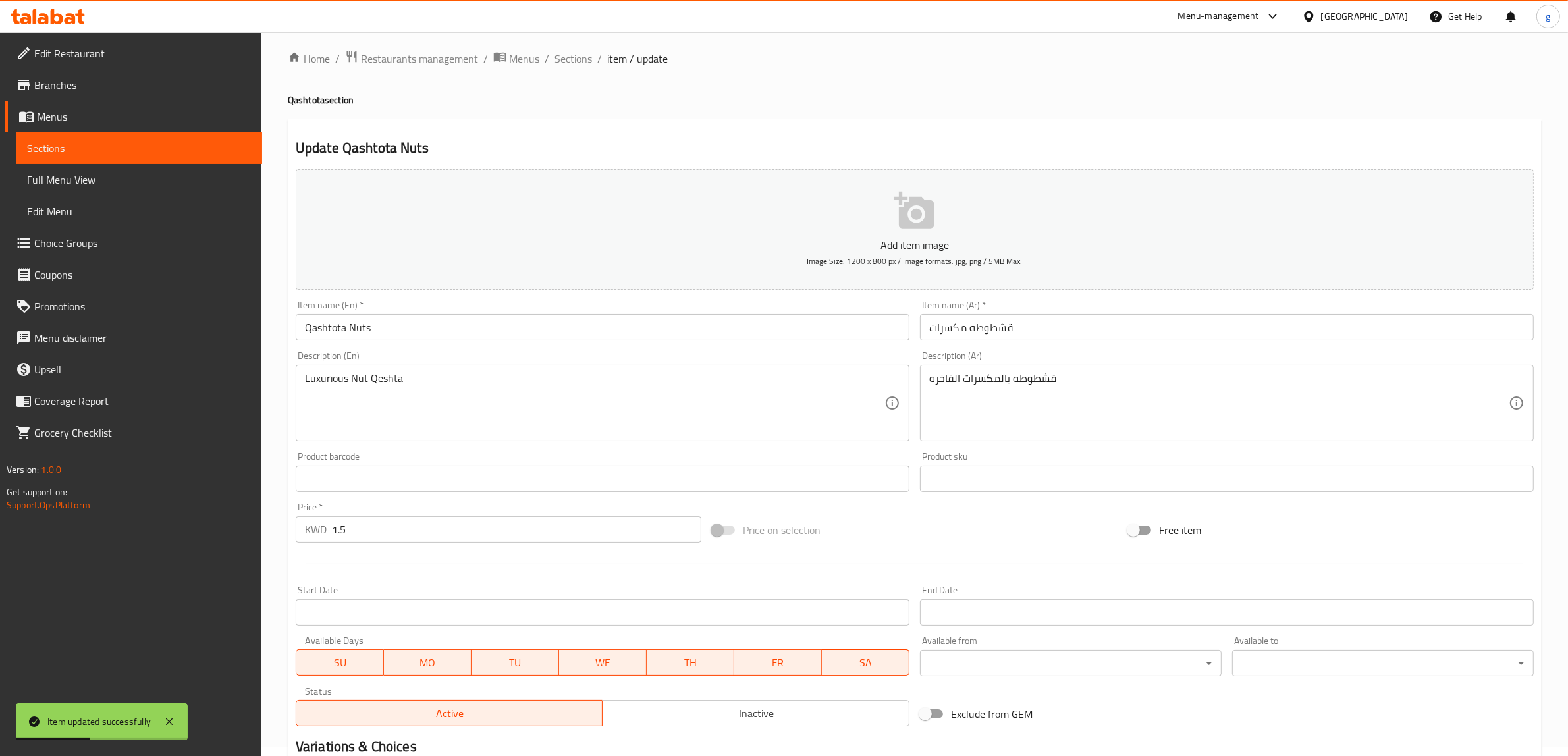
scroll to position [8, 0]
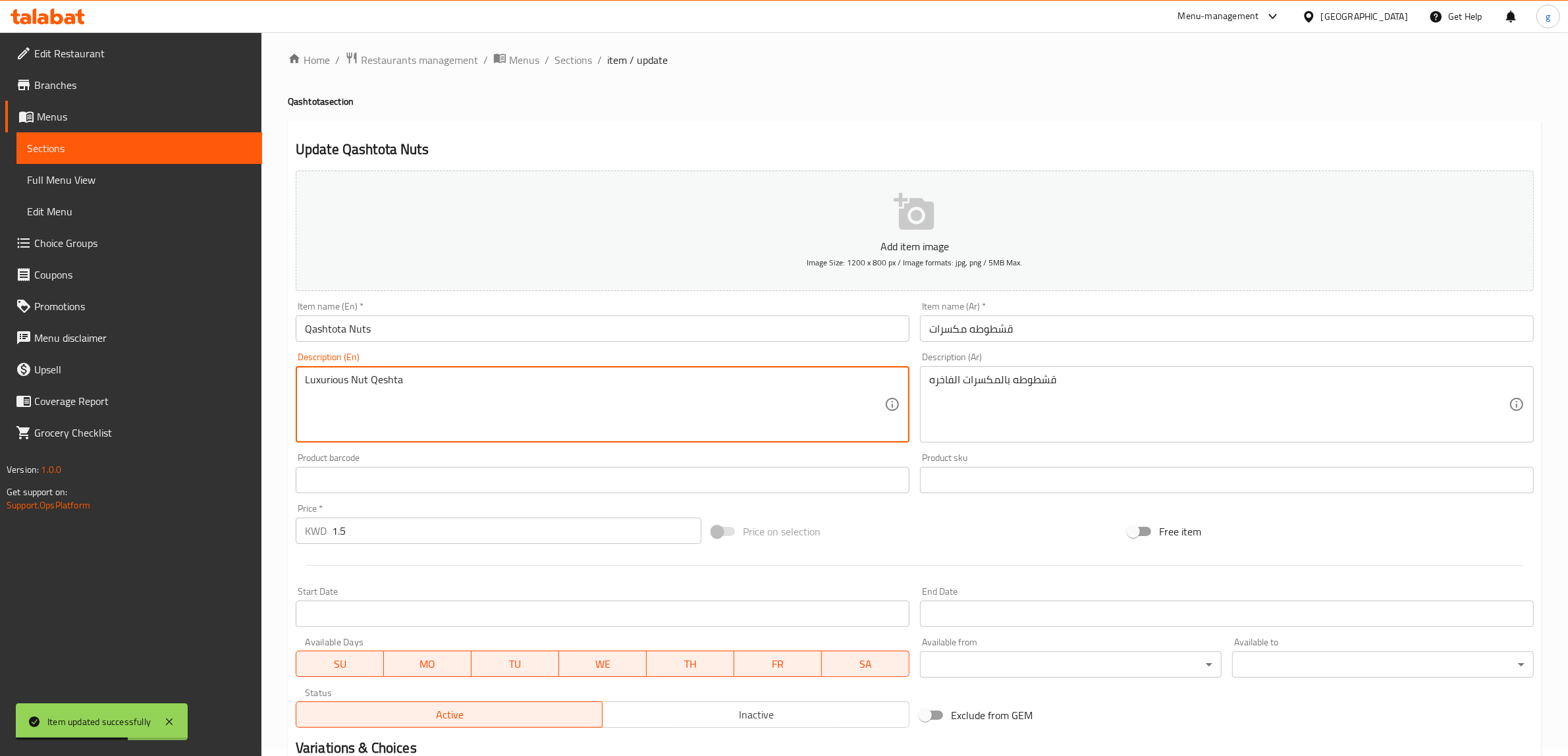
click at [460, 384] on textarea "Luxurious Nut Qeshta" at bounding box center [594, 405] width 579 height 63
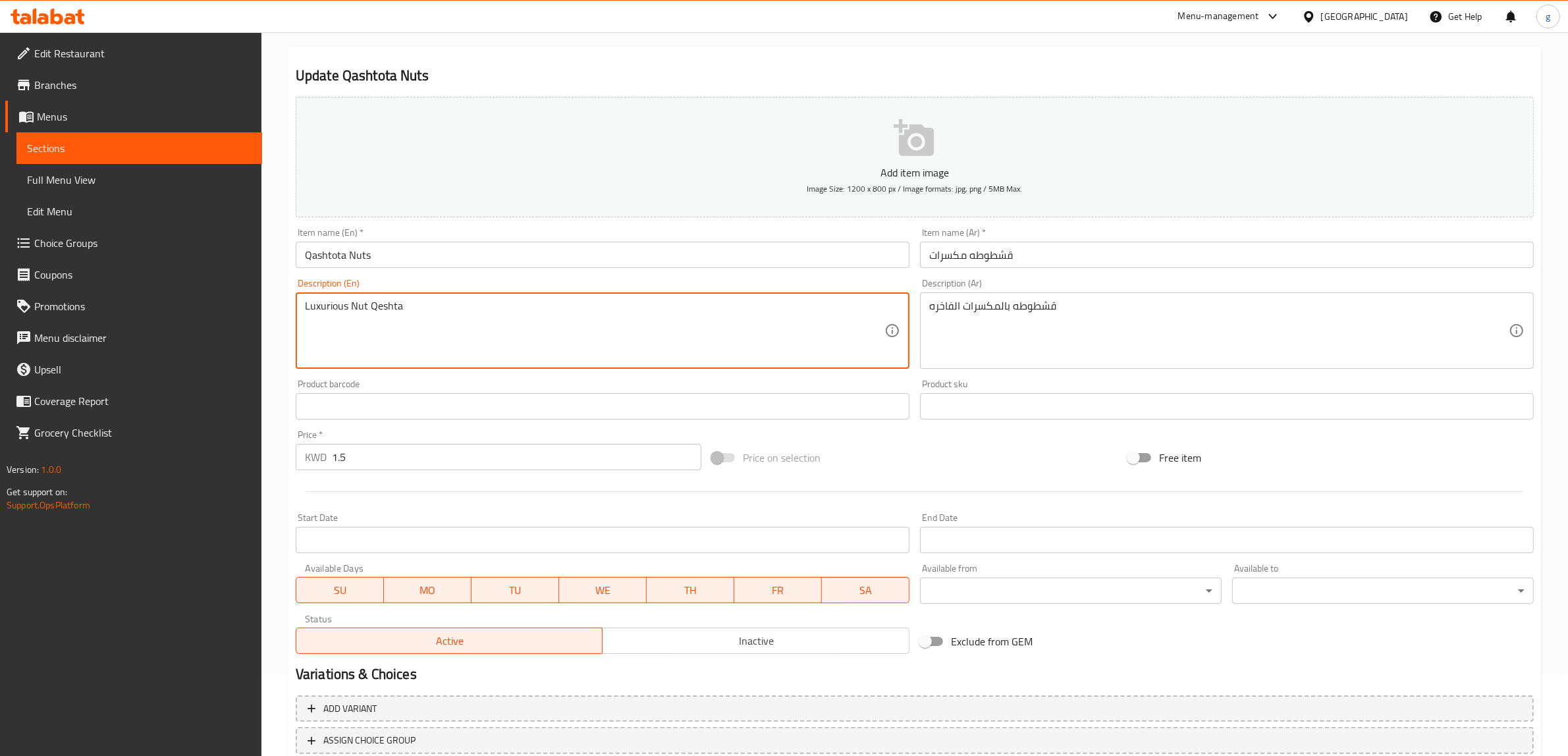
scroll to position [172, 0]
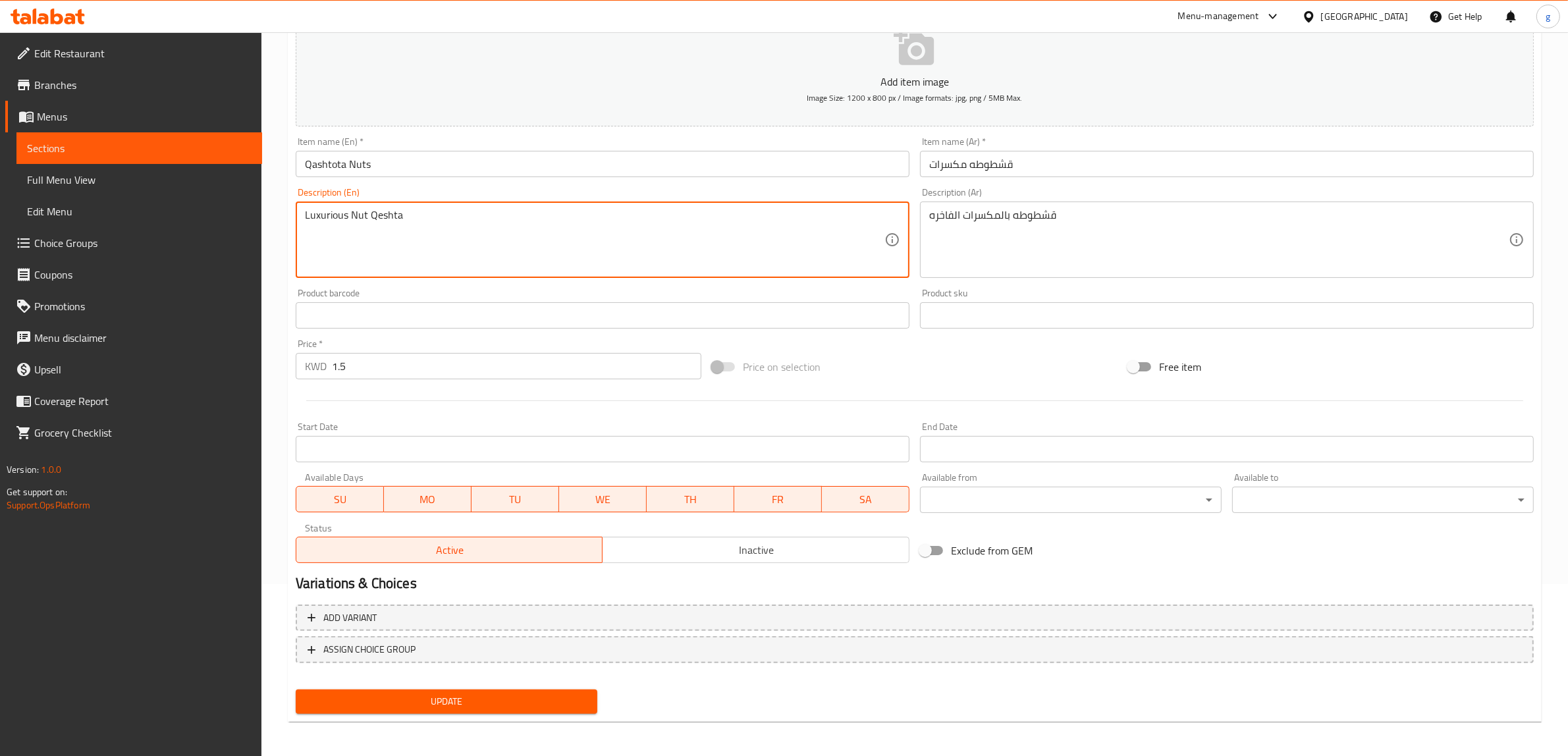
click at [371, 222] on textarea "Luxurious Nut Qeshta" at bounding box center [594, 240] width 579 height 63
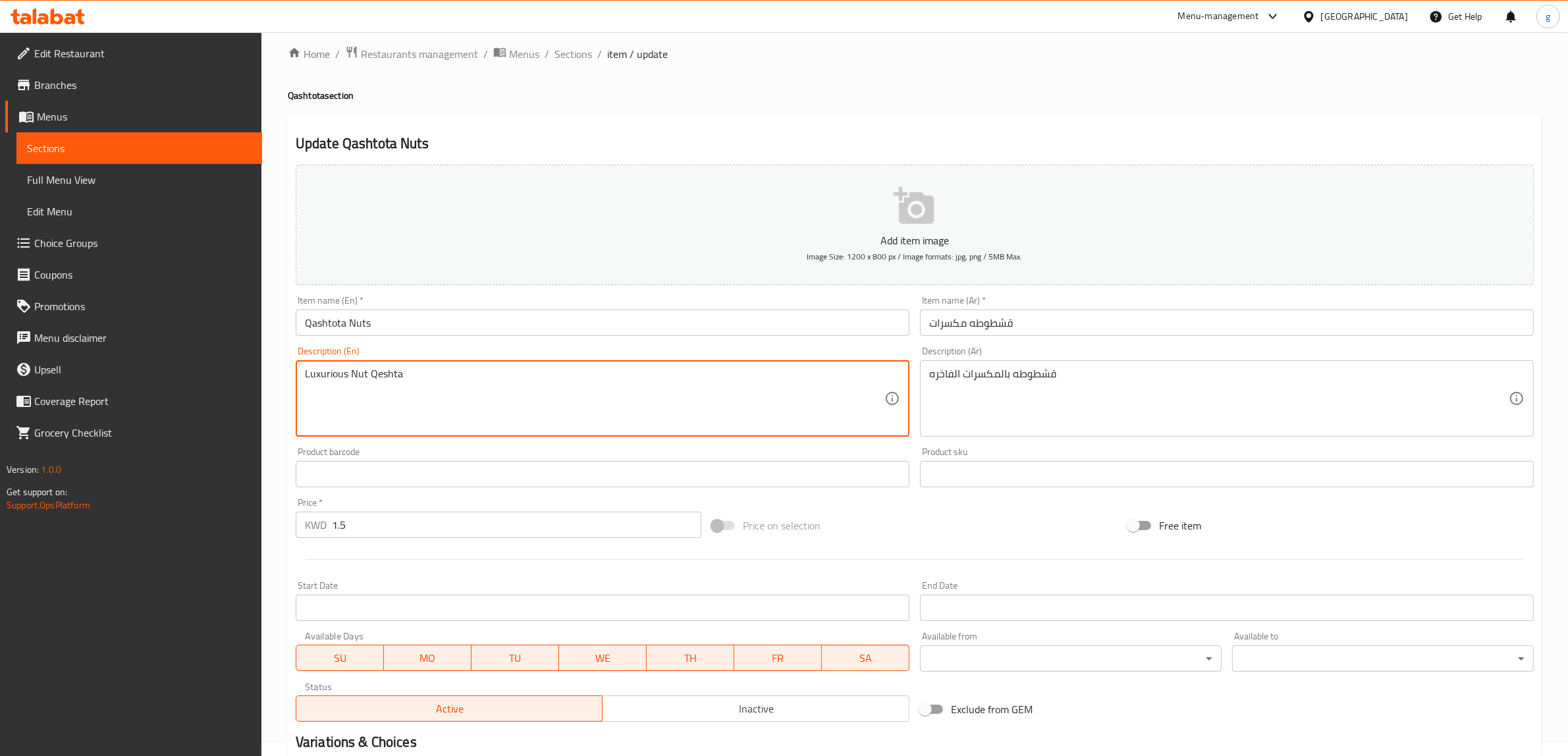
scroll to position [0, 0]
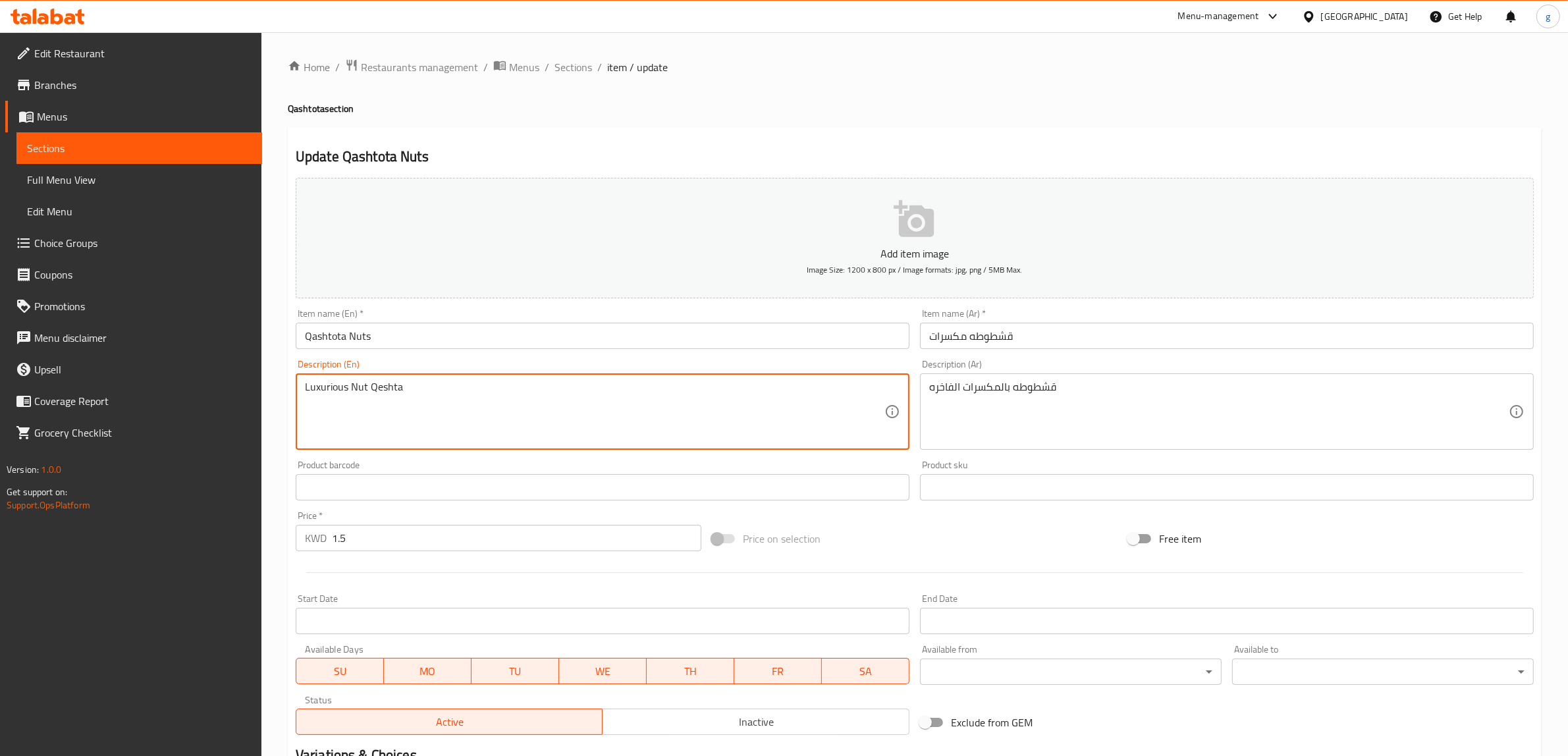
click at [94, 114] on span "Menus" at bounding box center [144, 116] width 215 height 16
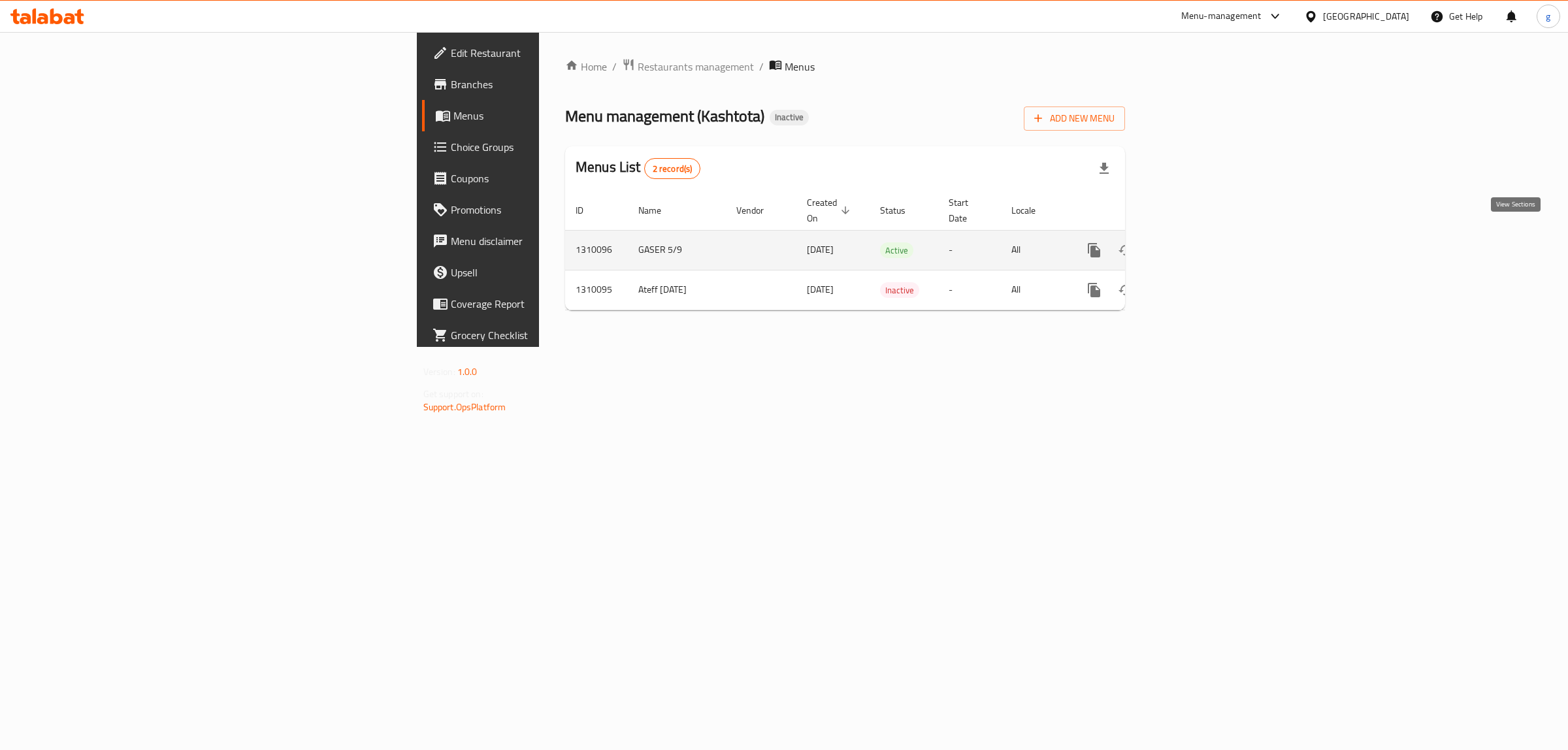
click at [1204, 236] on link "enhanced table" at bounding box center [1188, 250] width 31 height 31
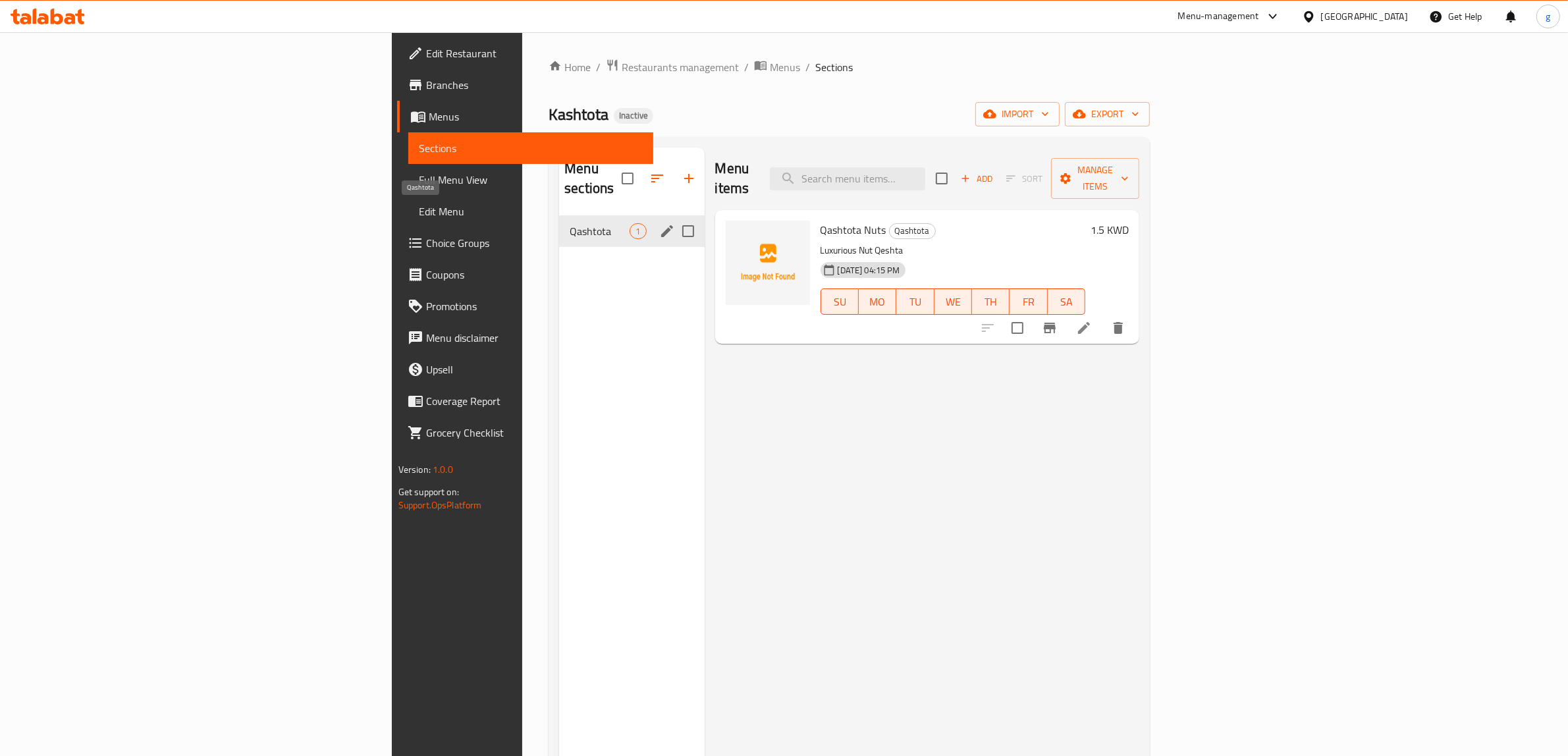
click at [570, 223] on span "Qashtota" at bounding box center [600, 231] width 60 height 16
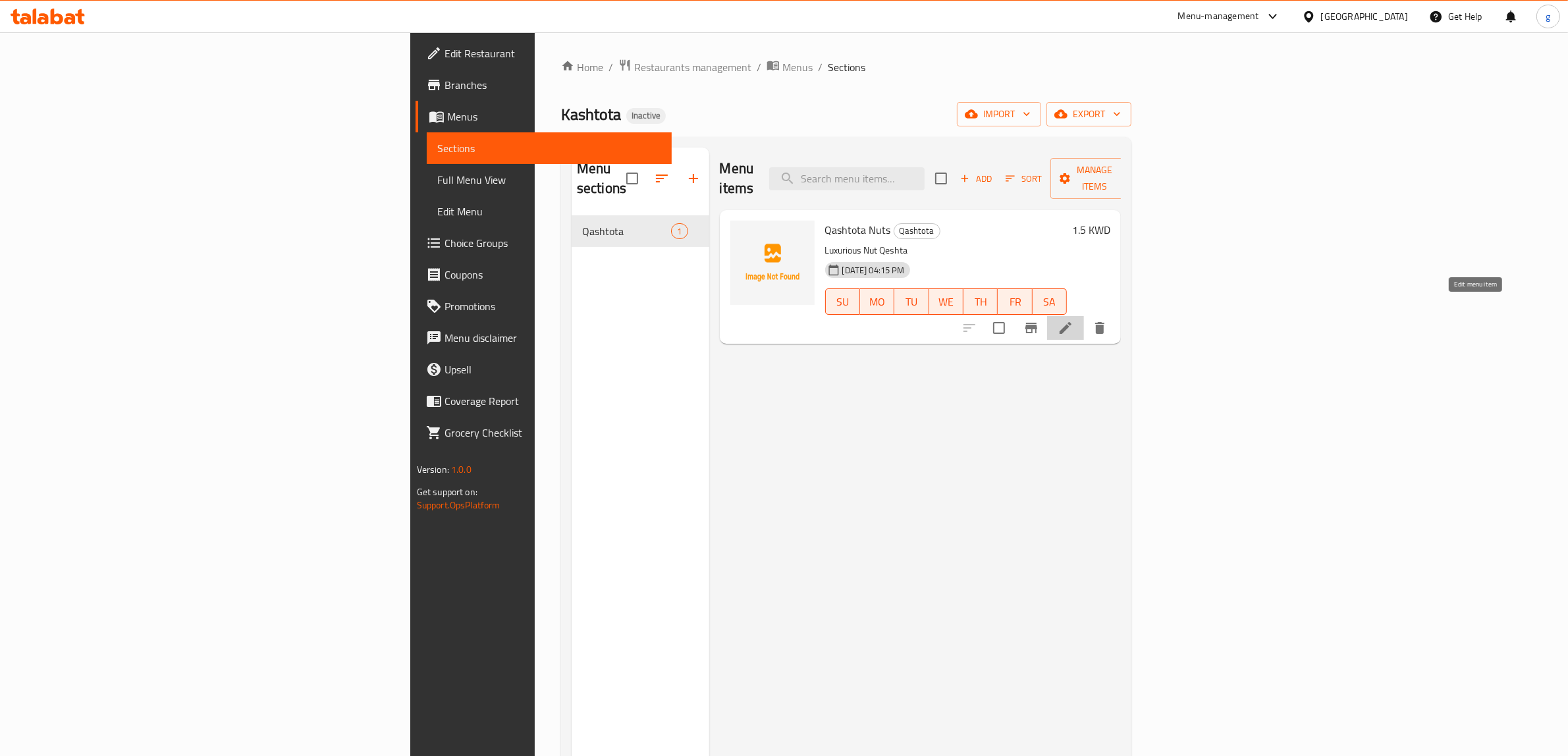
click at [1074, 320] on icon at bounding box center [1065, 328] width 16 height 16
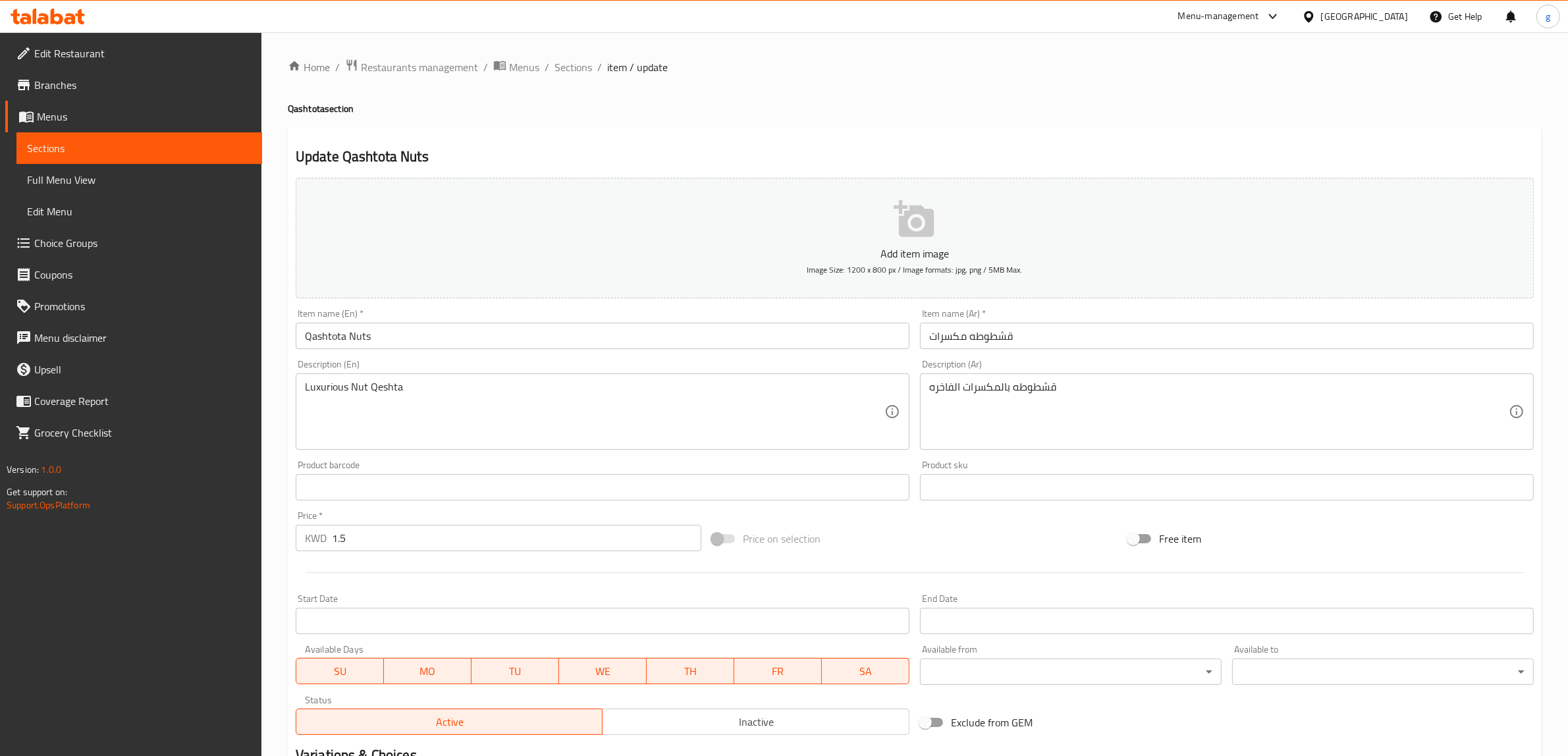
click at [99, 86] on span "Branches" at bounding box center [142, 84] width 217 height 16
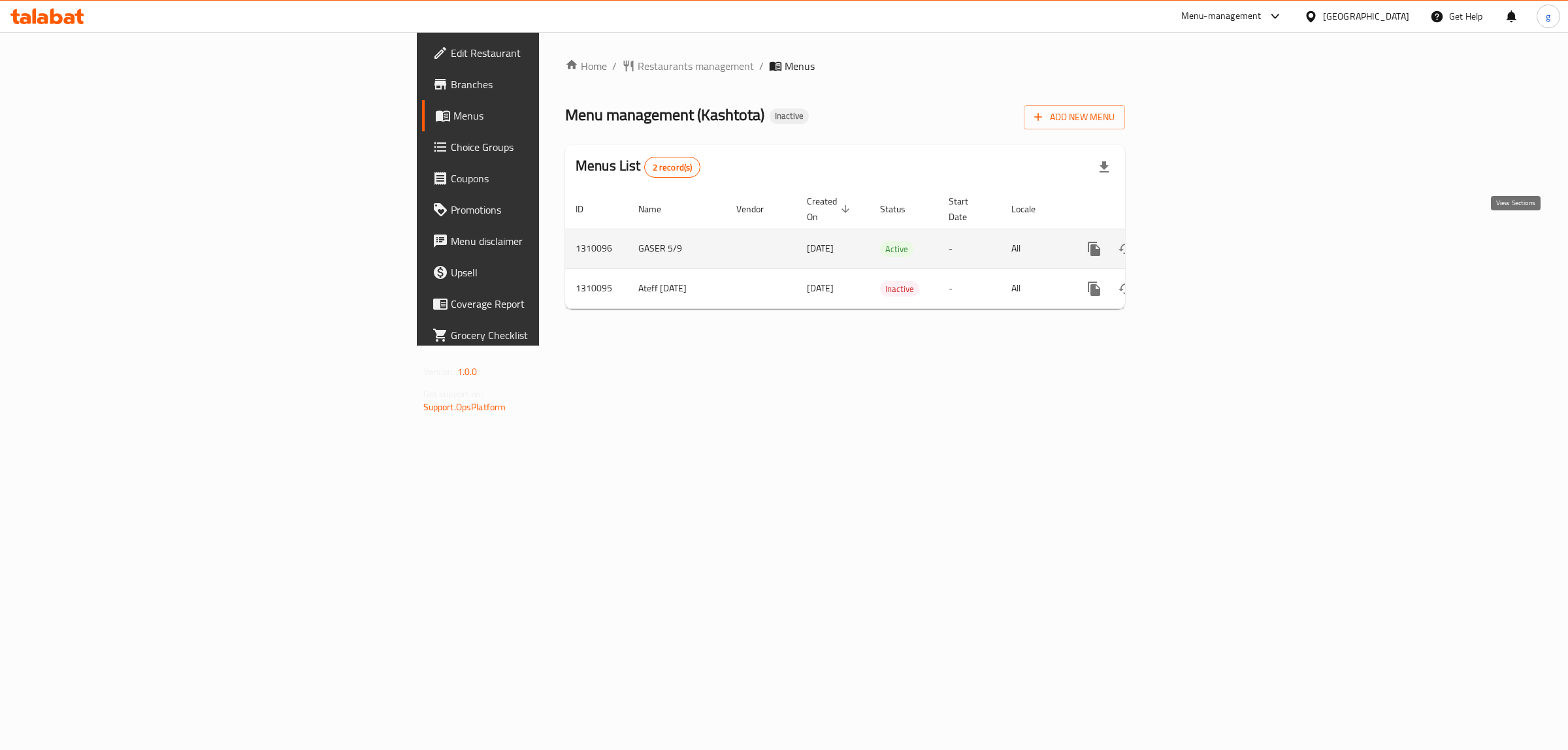
click at [1197, 242] on icon "enhanced table" at bounding box center [1188, 249] width 16 height 16
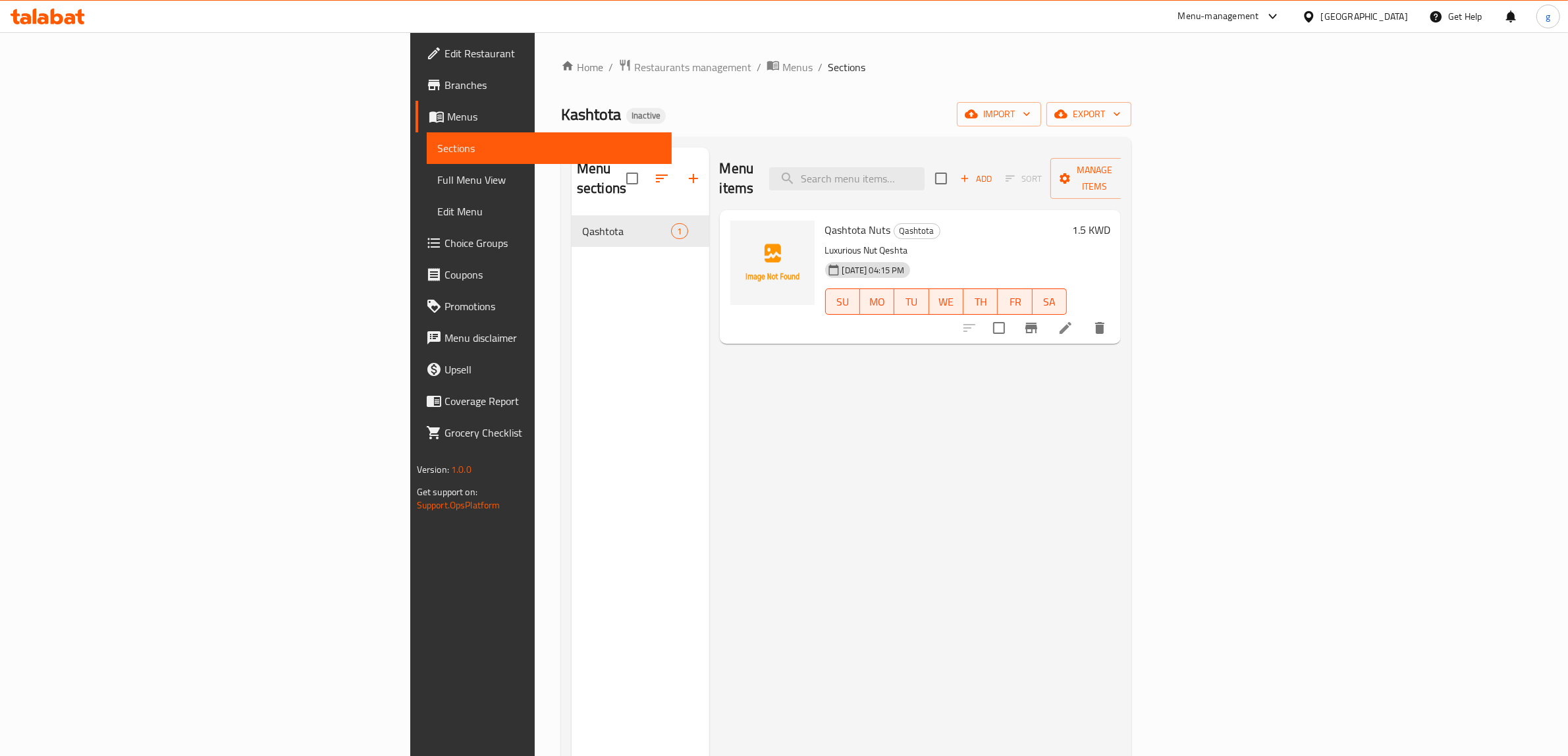
click at [1084, 317] on li at bounding box center [1065, 328] width 37 height 23
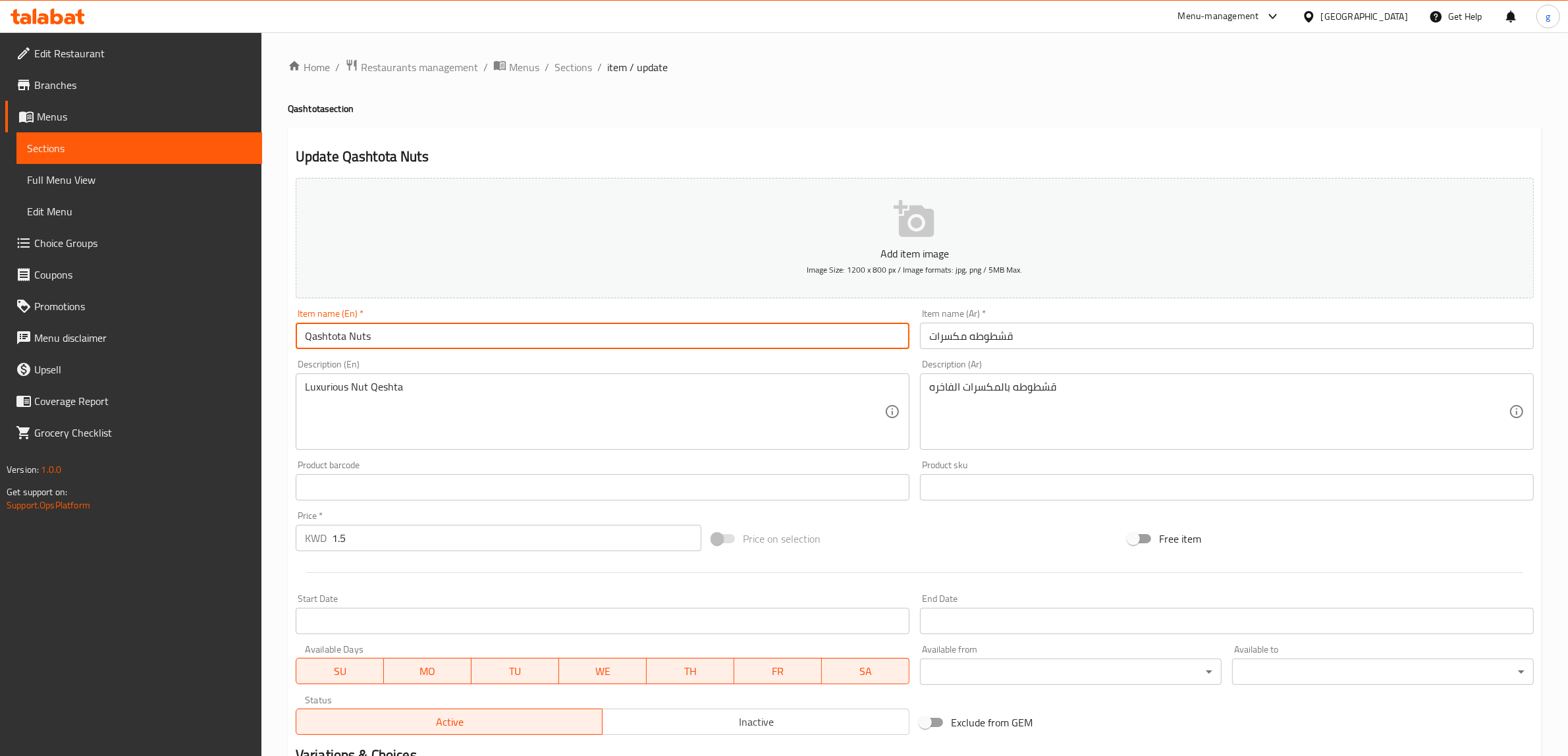
drag, startPoint x: 307, startPoint y: 344, endPoint x: 344, endPoint y: 356, distance: 38.9
click at [344, 356] on div "Add item image Image Size: 1200 x 800 px / Image formats: jpg, png / 5MB Max. I…" at bounding box center [914, 456] width 1249 height 568
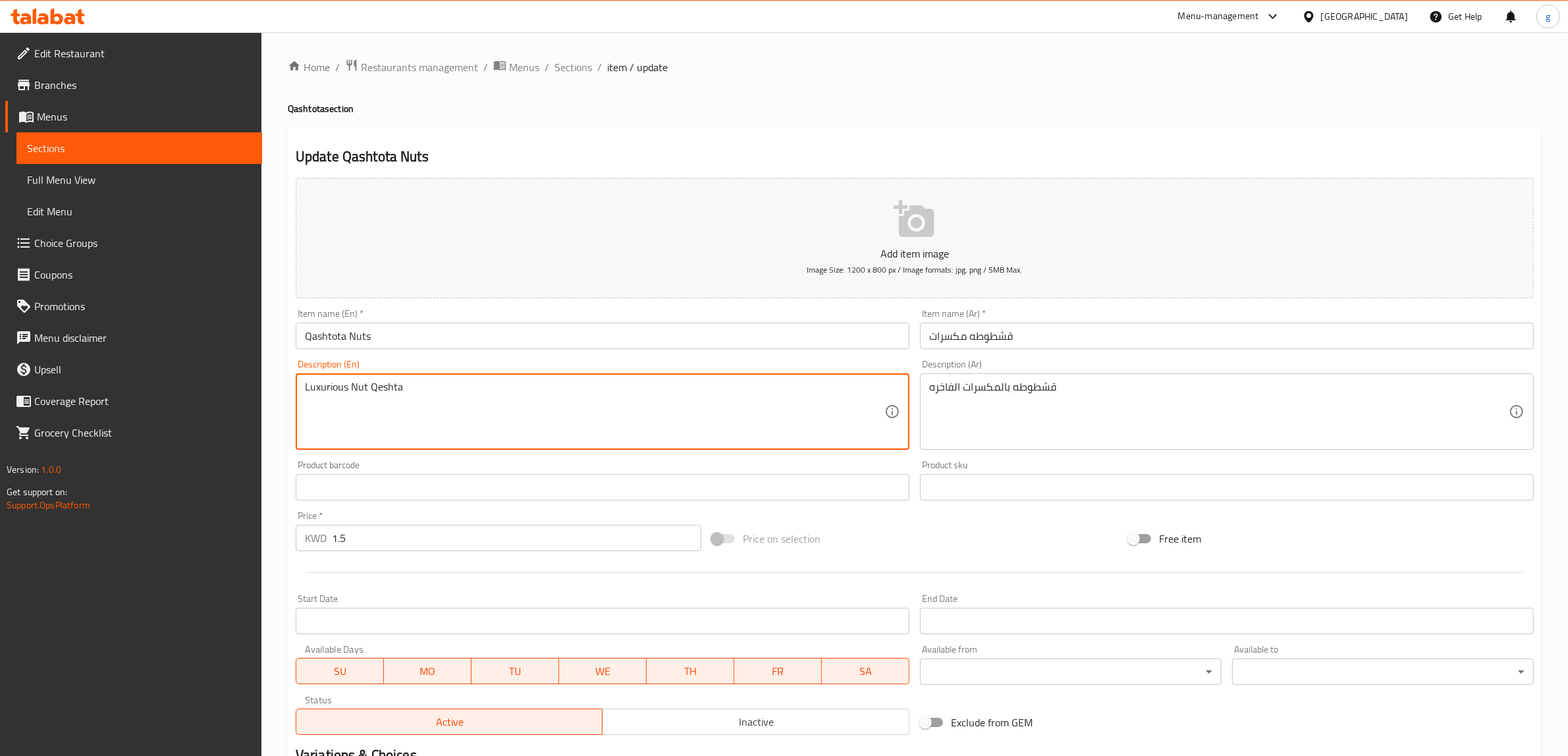
drag, startPoint x: 372, startPoint y: 395, endPoint x: 400, endPoint y: 402, distance: 28.9
click at [400, 402] on textarea "Luxurious Nut Qeshta" at bounding box center [594, 412] width 579 height 63
paste textarea "Kashto"
click at [371, 396] on textarea "Luxurious Nut Kashtota" at bounding box center [594, 412] width 579 height 63
type textarea "Luxurious Nut Kashtota"
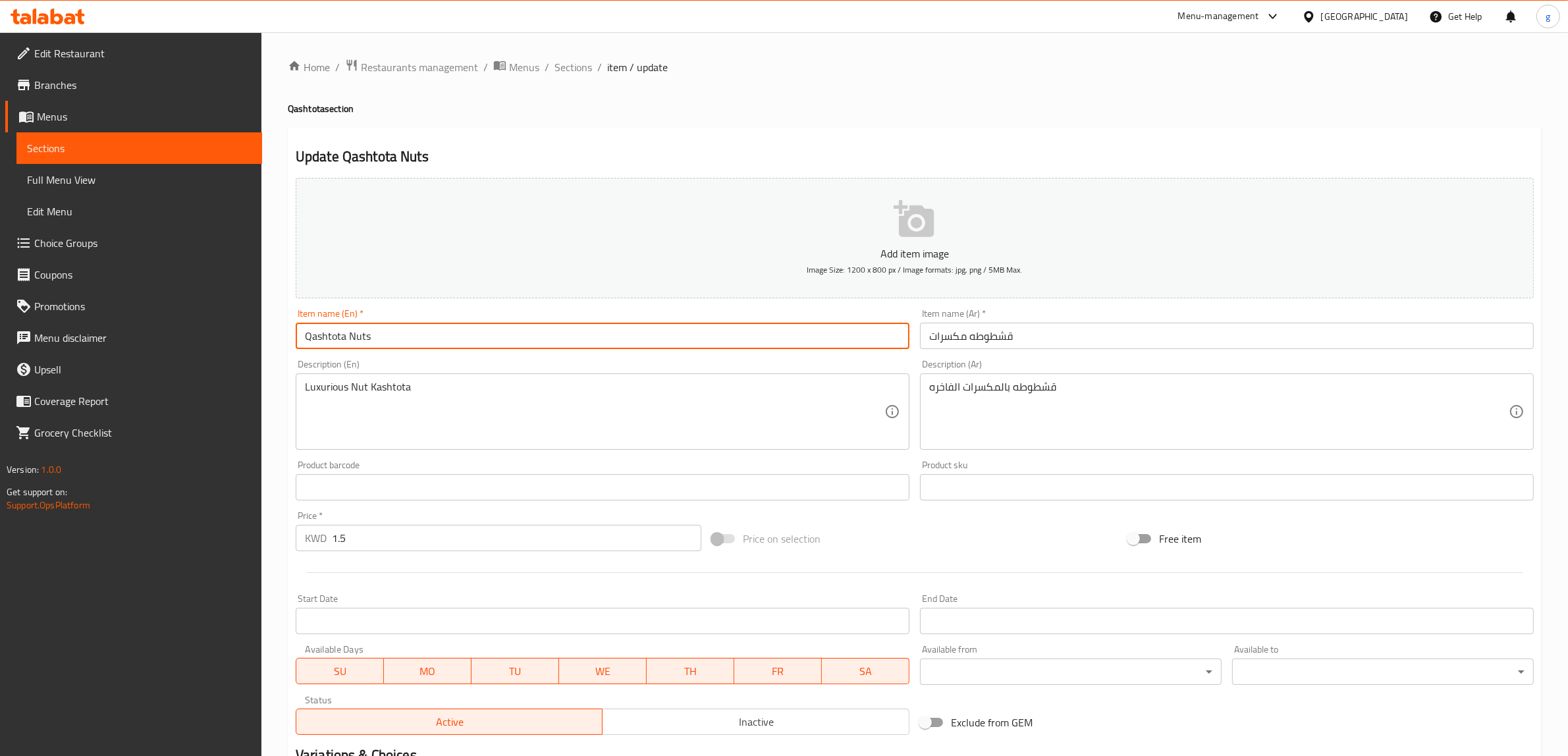
drag, startPoint x: 307, startPoint y: 344, endPoint x: 338, endPoint y: 354, distance: 32.6
click at [338, 354] on div "Item name (En)   * Qashtota Nuts Item name (En) *" at bounding box center [602, 329] width 625 height 51
click at [368, 343] on input "Qashtota Nuts" at bounding box center [602, 335] width 614 height 26
drag, startPoint x: 305, startPoint y: 340, endPoint x: 343, endPoint y: 357, distance: 41.6
click at [343, 357] on div "Add item image Image Size: 1200 x 800 px / Image formats: jpg, png / 5MB Max. I…" at bounding box center [914, 456] width 1249 height 568
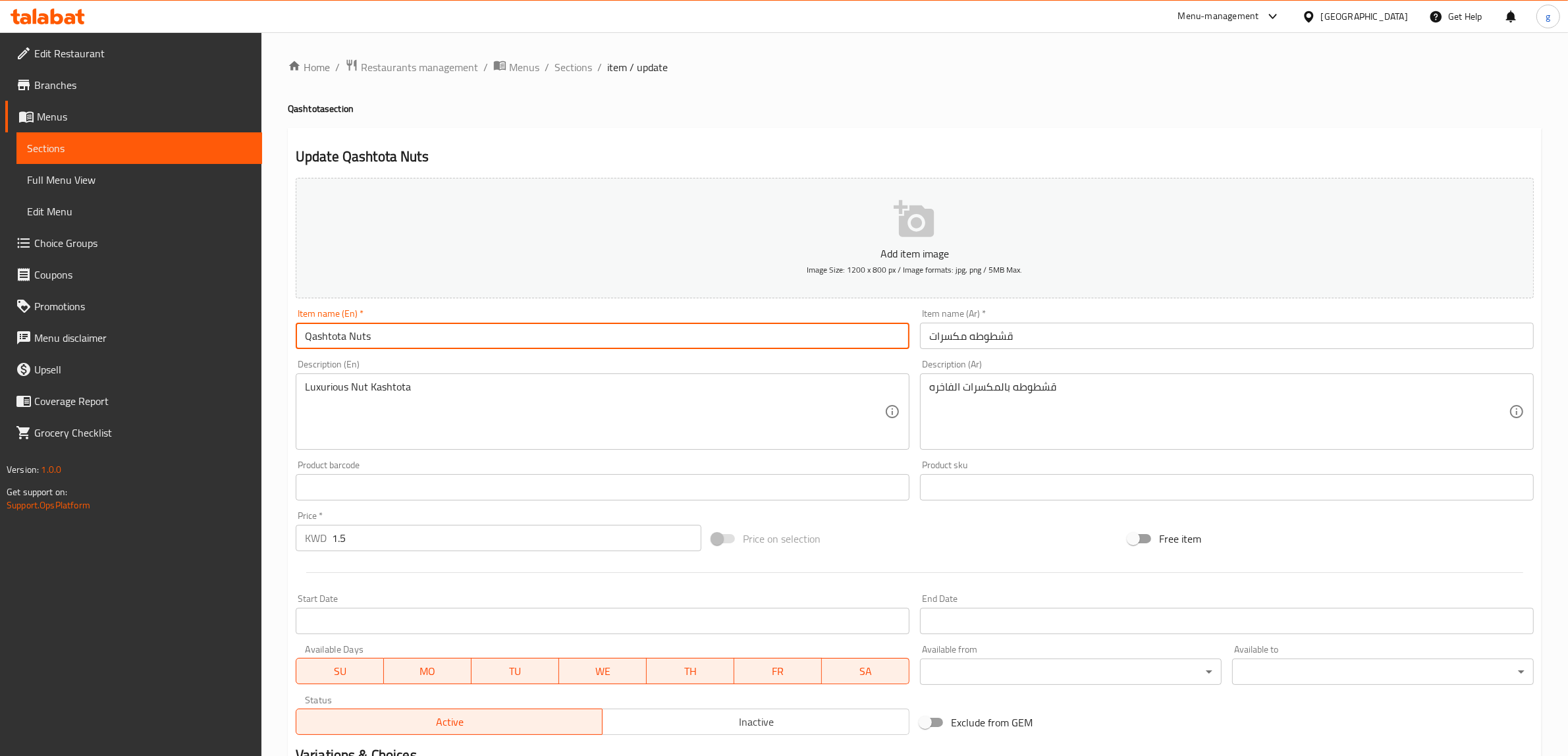
paste input "K"
type input "Kashtota Nuts"
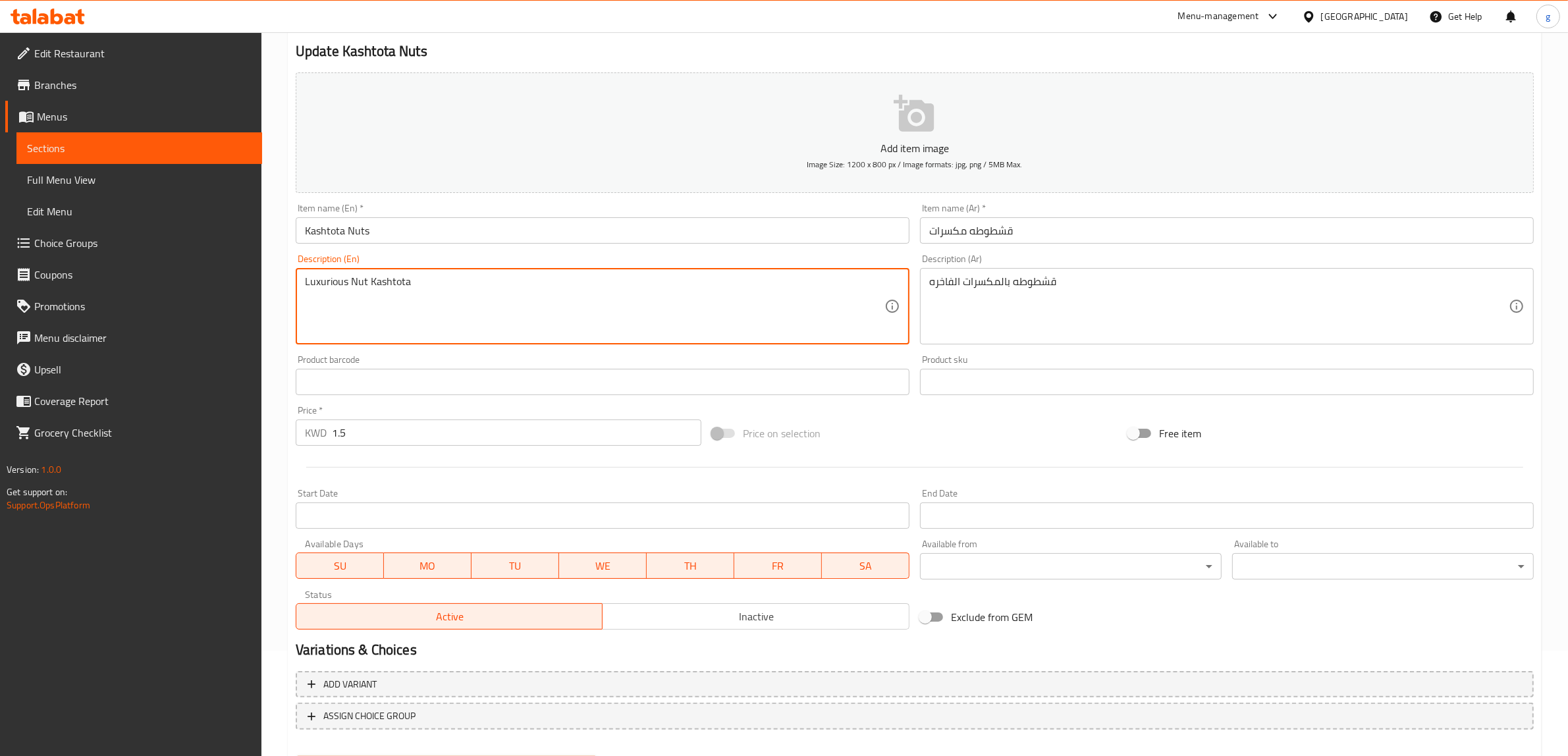
scroll to position [172, 0]
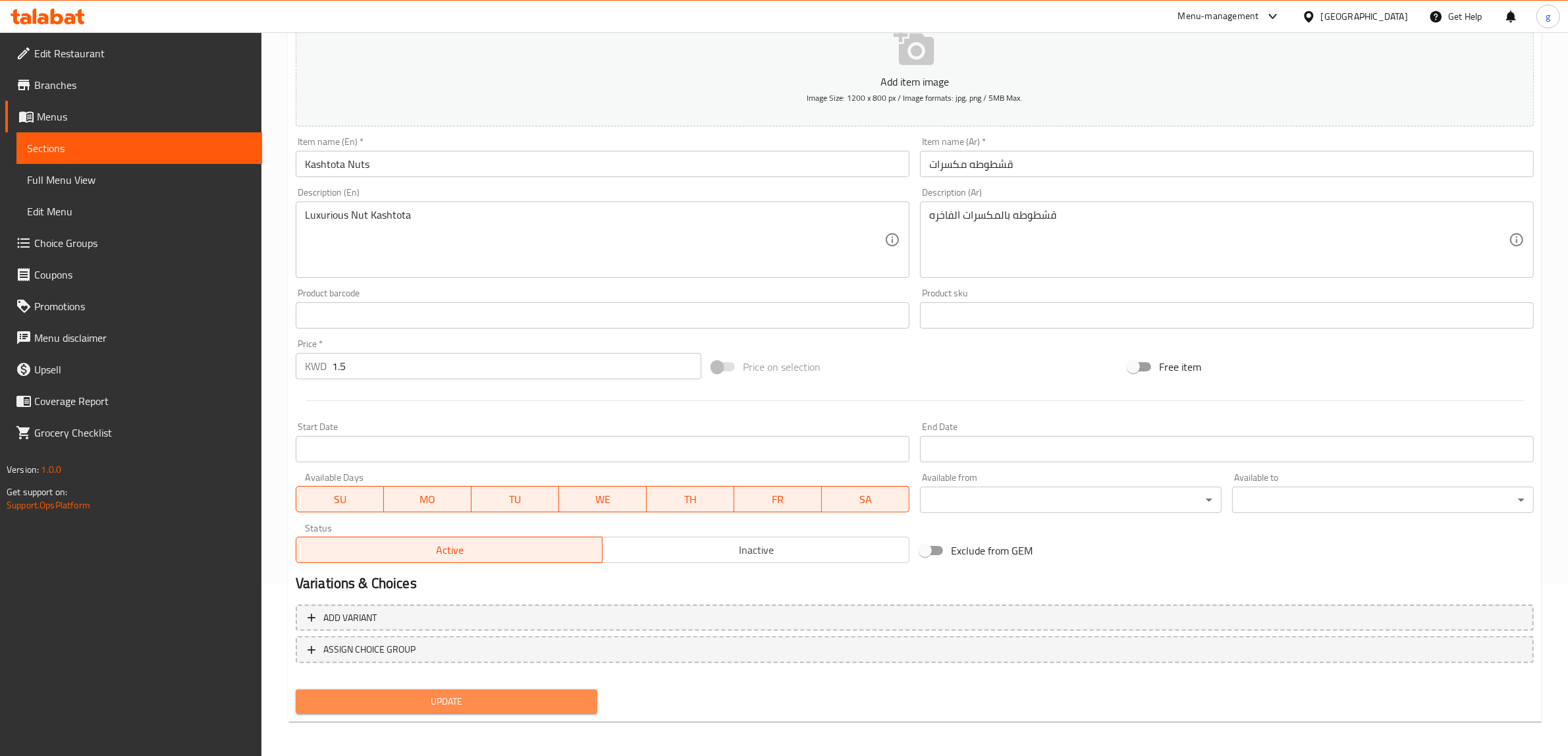
click at [475, 706] on span "Update" at bounding box center [446, 702] width 280 height 17
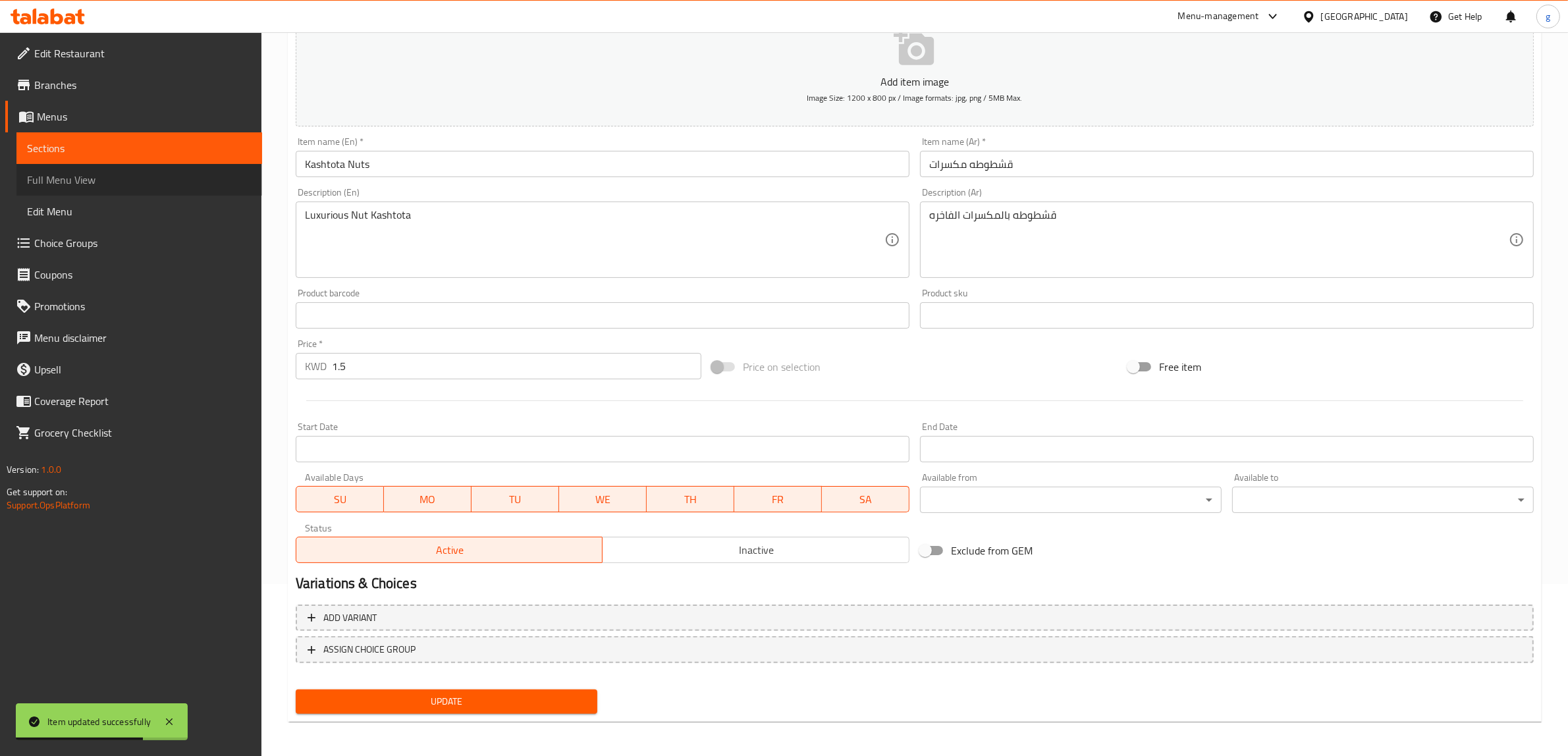
click at [90, 191] on link "Full Menu View" at bounding box center [139, 180] width 246 height 32
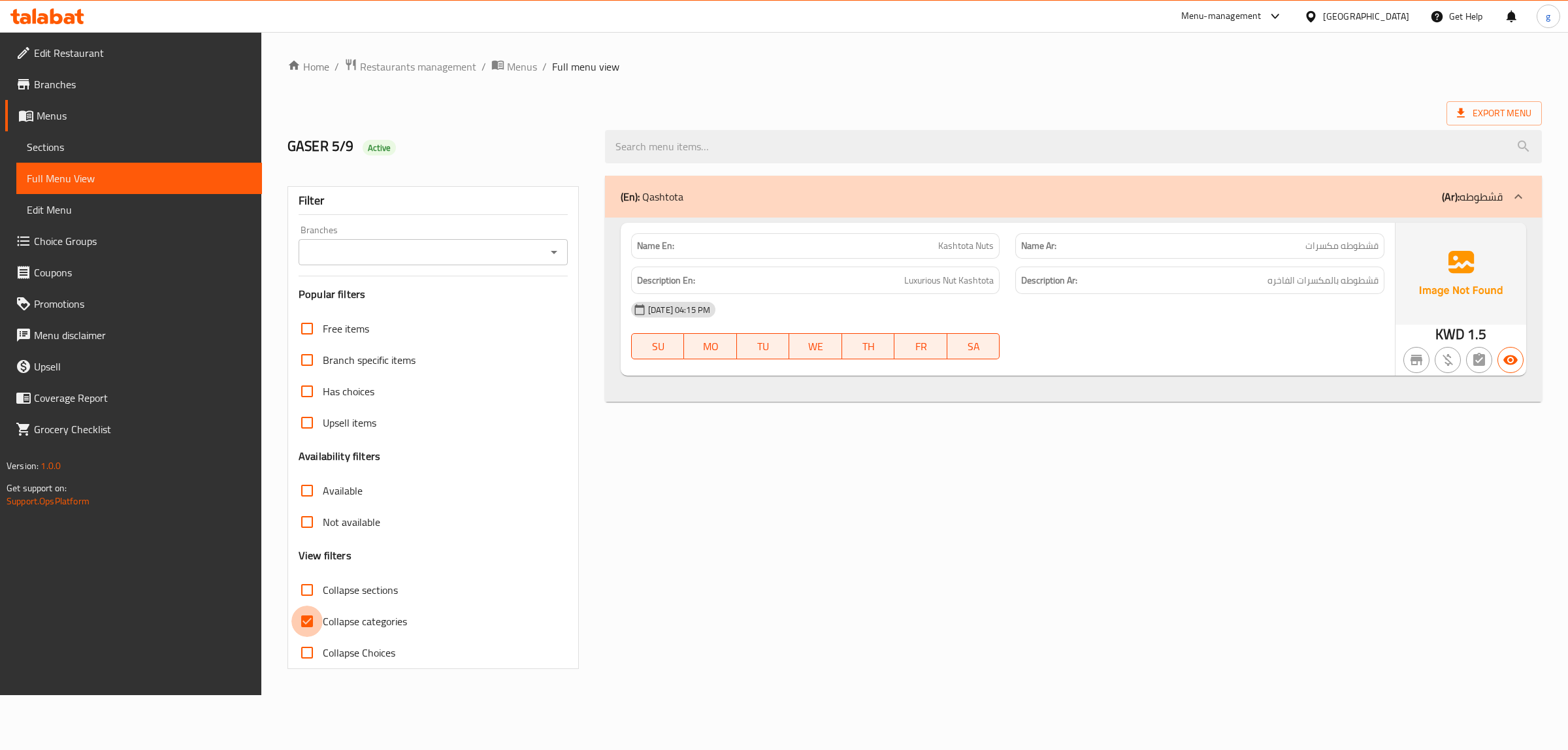
click at [310, 615] on input "Collapse categories" at bounding box center [307, 621] width 31 height 31
checkbox input "false"
click at [67, 146] on span "Sections" at bounding box center [139, 147] width 225 height 16
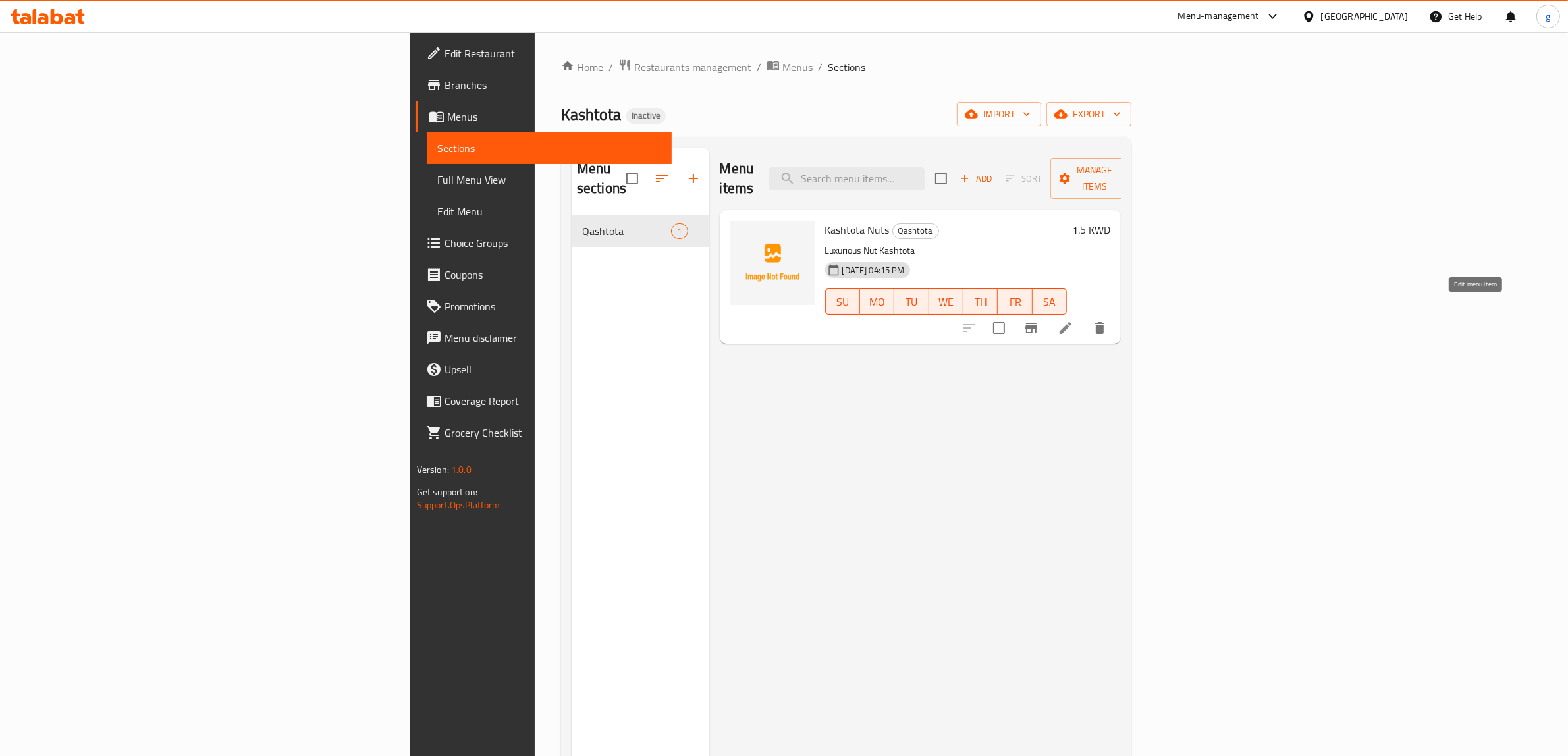
click at [1074, 320] on icon at bounding box center [1065, 328] width 16 height 16
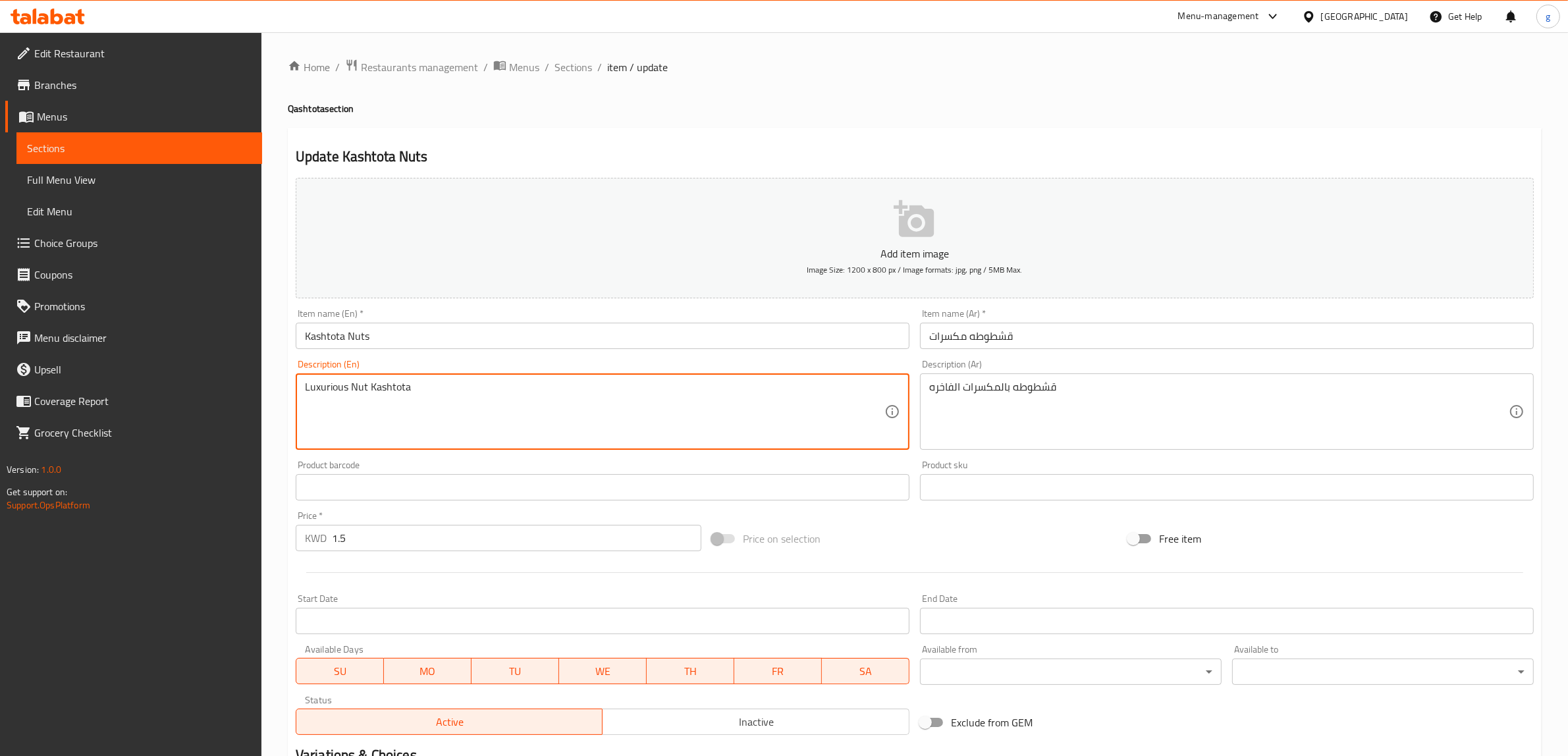
click at [364, 384] on textarea "Luxurious Nut Kashtota" at bounding box center [594, 412] width 579 height 63
type textarea "Luxurious Nut Kashtota"
click at [453, 392] on textarea "Luxurious Nut Kashtota" at bounding box center [594, 412] width 579 height 63
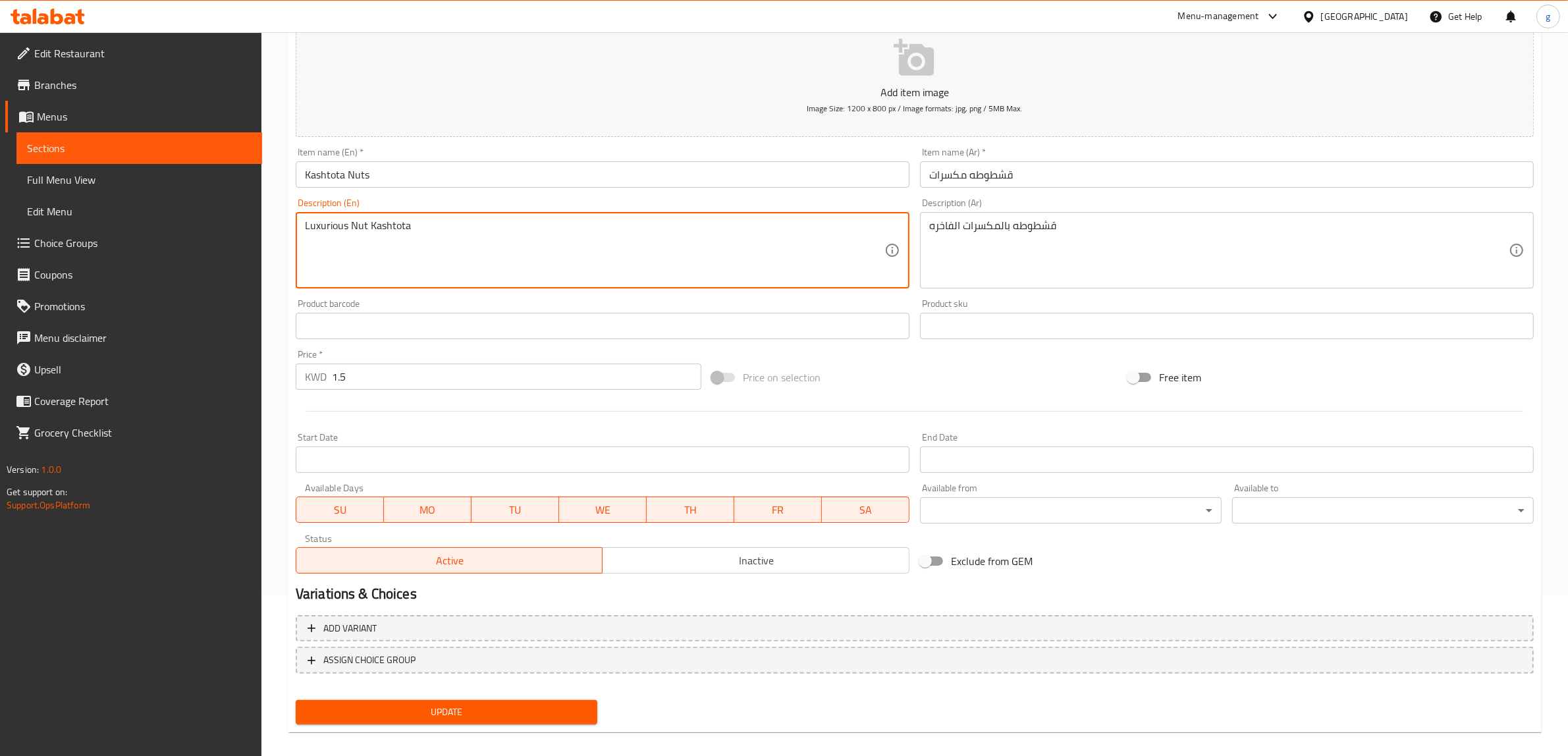
scroll to position [165, 0]
click at [353, 225] on textarea "Luxurious Nut Kashtota" at bounding box center [594, 247] width 579 height 63
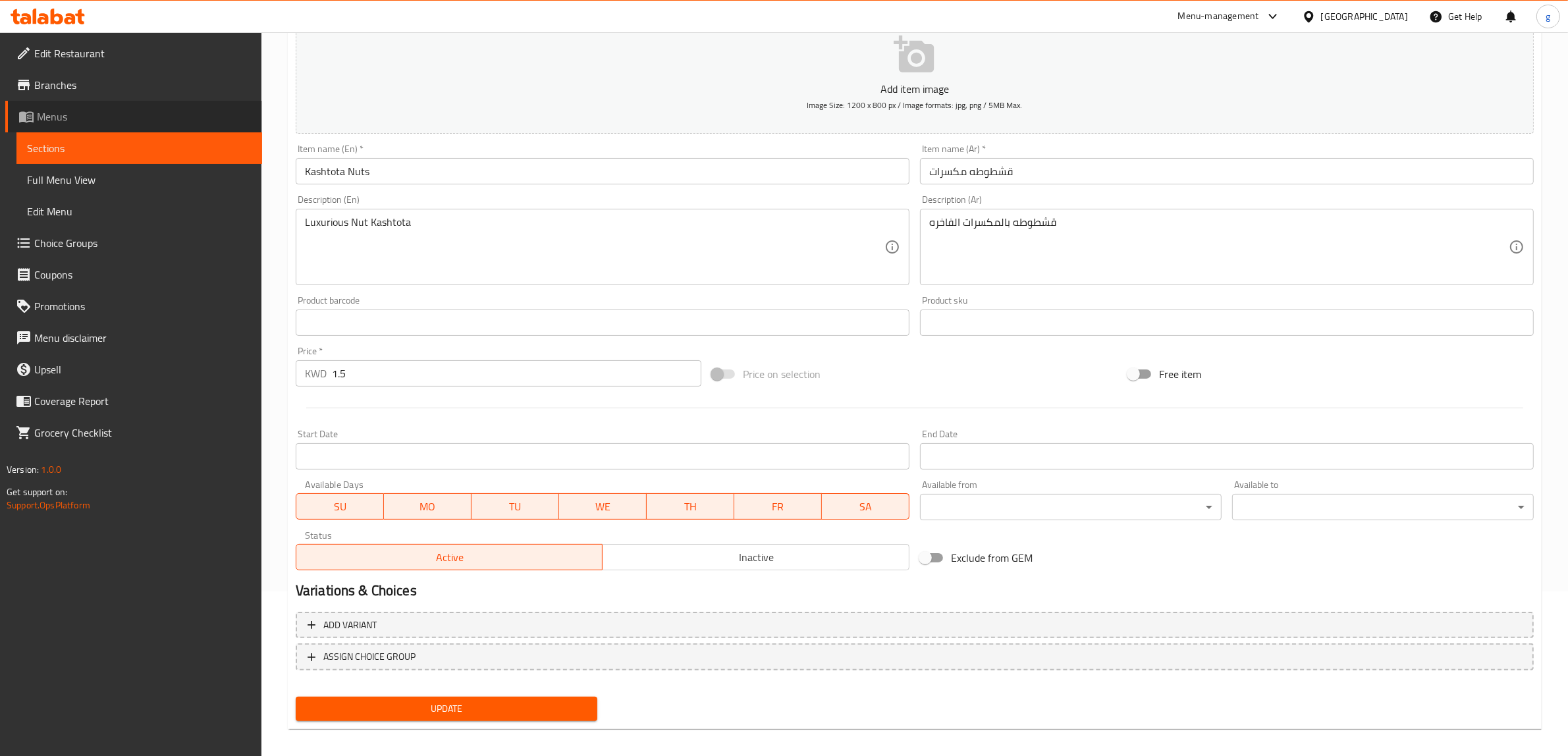
click at [83, 114] on span "Menus" at bounding box center [144, 116] width 215 height 16
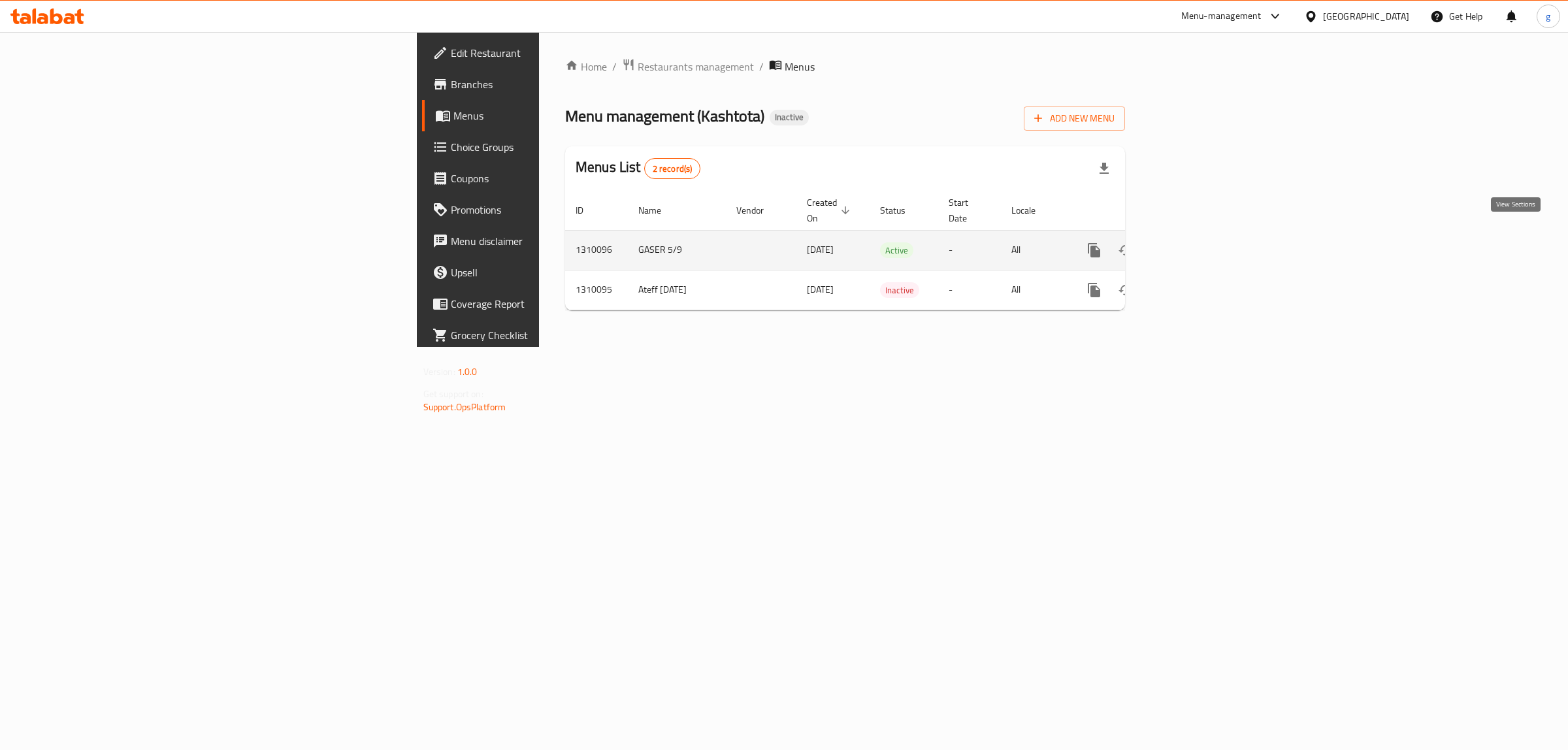
click at [1204, 236] on link "enhanced table" at bounding box center [1188, 250] width 31 height 31
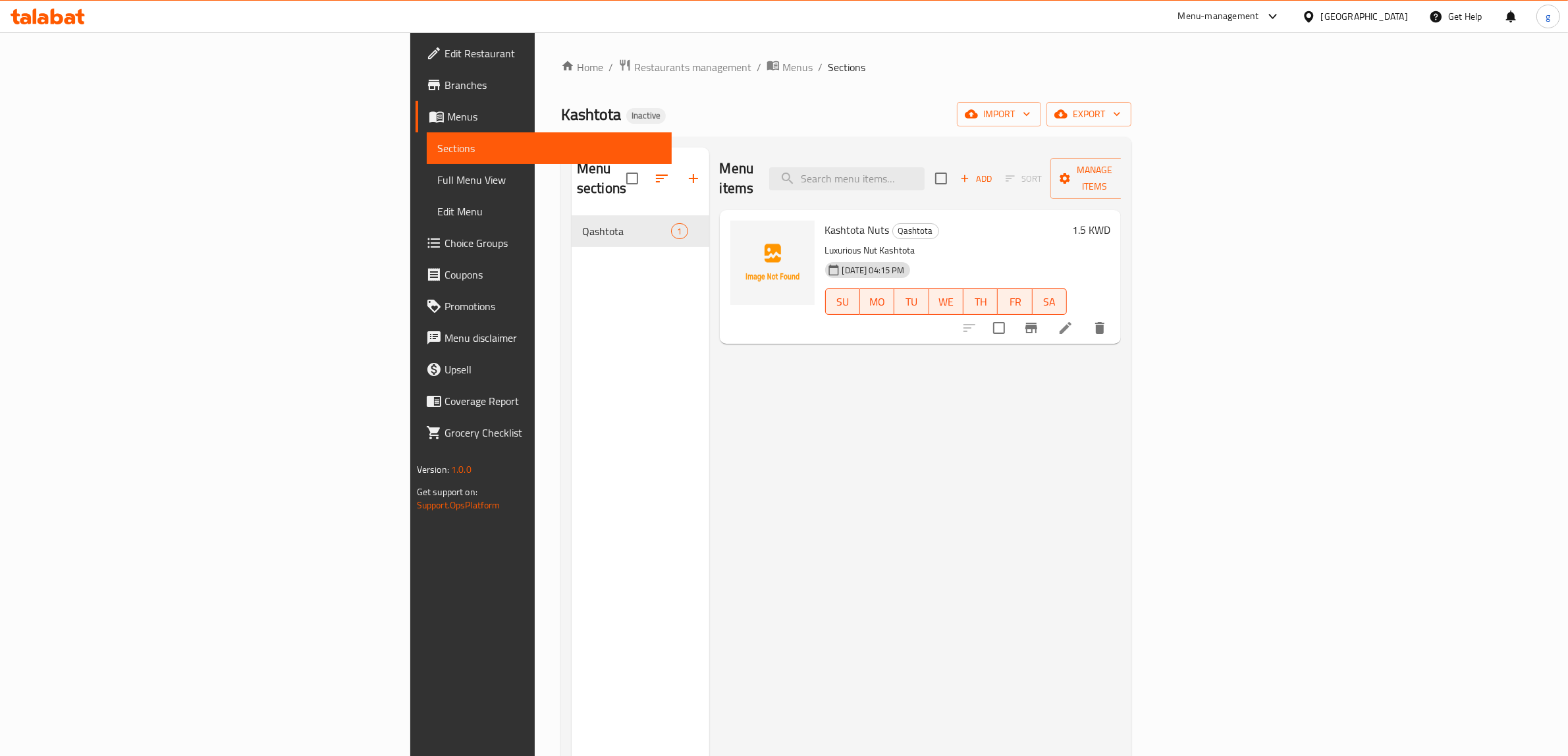
click at [437, 185] on span "Full Menu View" at bounding box center [549, 179] width 225 height 16
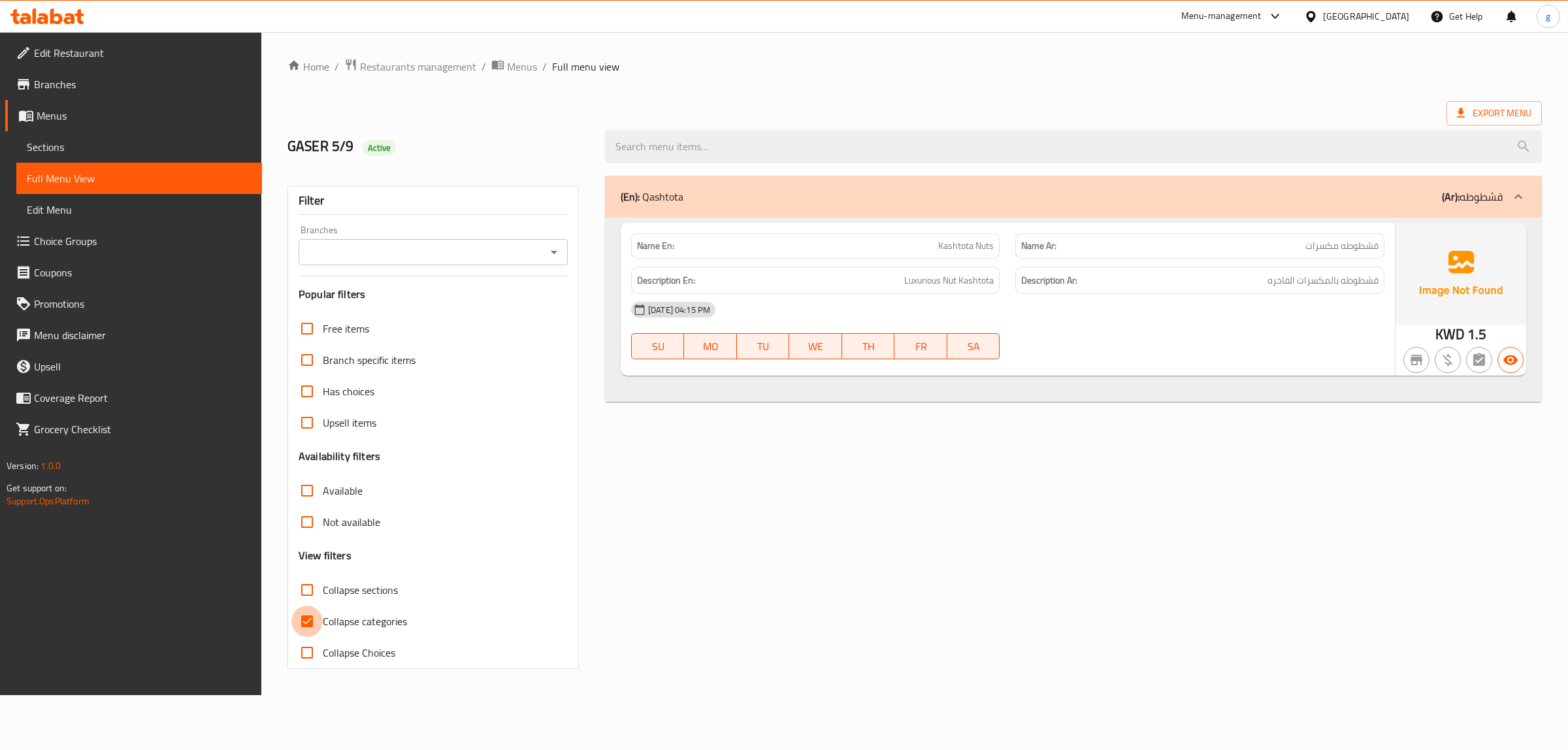
click at [314, 630] on input "Collapse categories" at bounding box center [307, 621] width 31 height 31
checkbox input "false"
click at [1481, 111] on span "Export Menu" at bounding box center [1494, 114] width 75 height 16
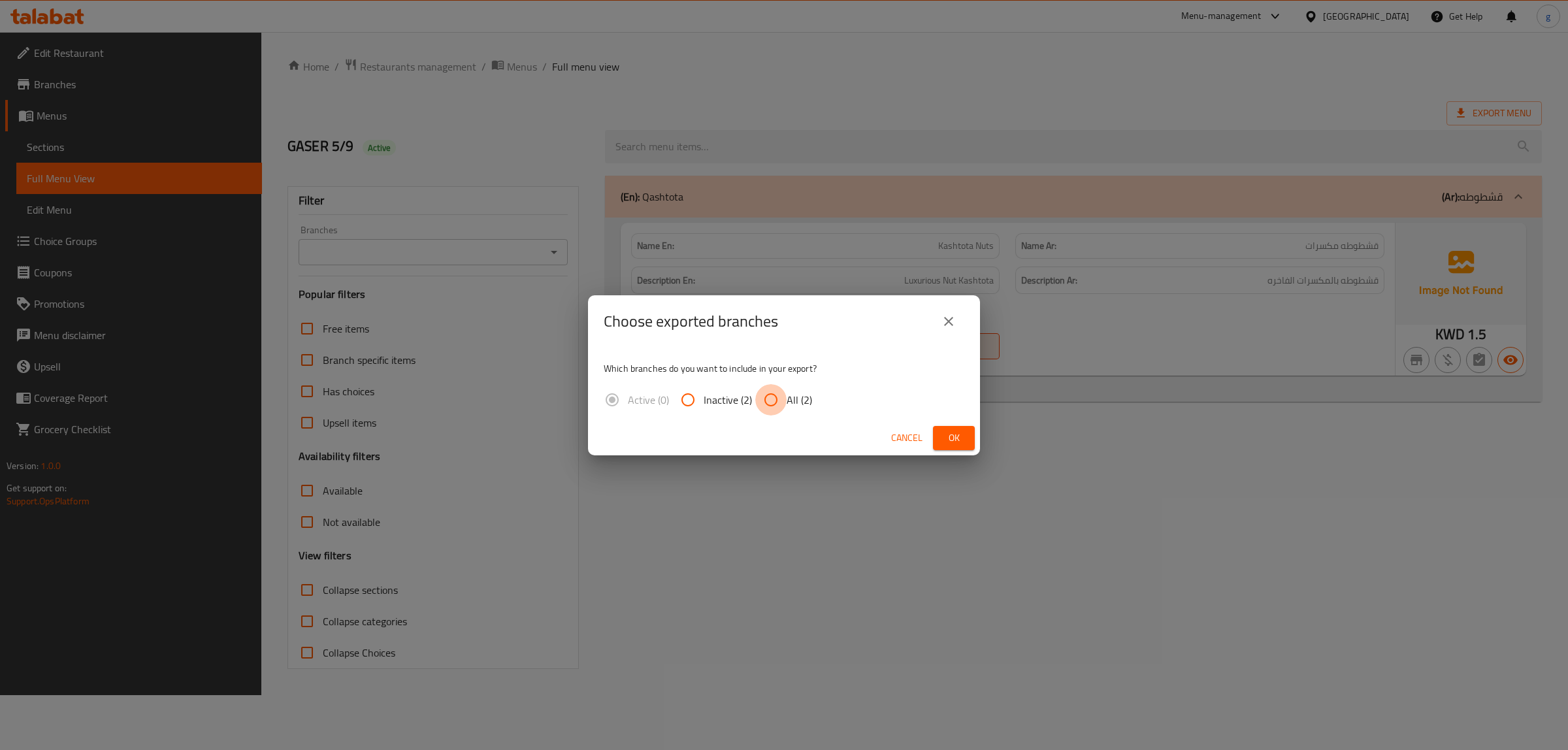
click at [770, 390] on input "All (2)" at bounding box center [771, 400] width 31 height 31
radio input "true"
click at [952, 439] on span "Ok" at bounding box center [954, 438] width 21 height 16
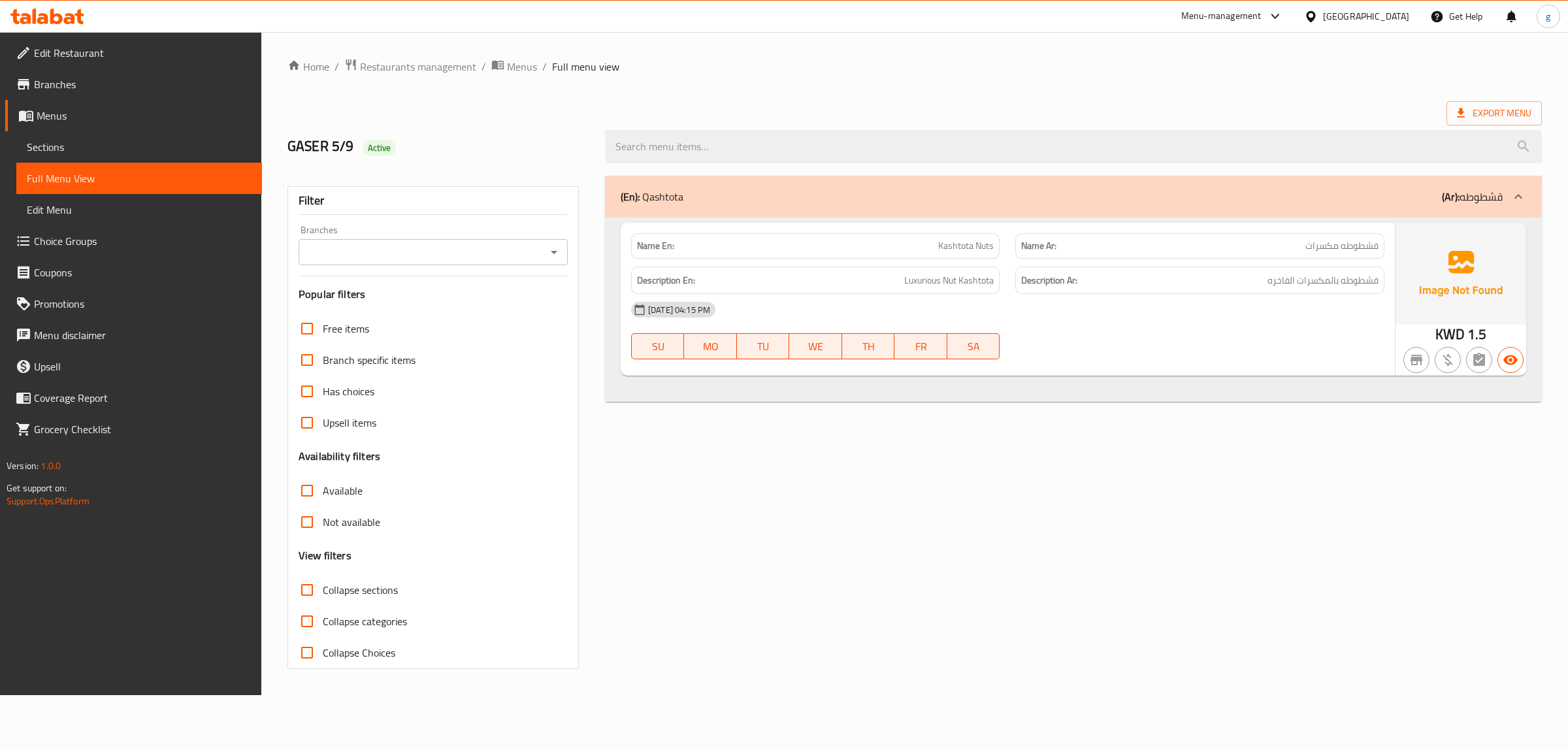
click at [1010, 51] on div "Home / Restaurants management / Menus / Full menu view Export Menu GASER 5/9 Ac…" at bounding box center [915, 363] width 1306 height 663
